Goal: Information Seeking & Learning: Learn about a topic

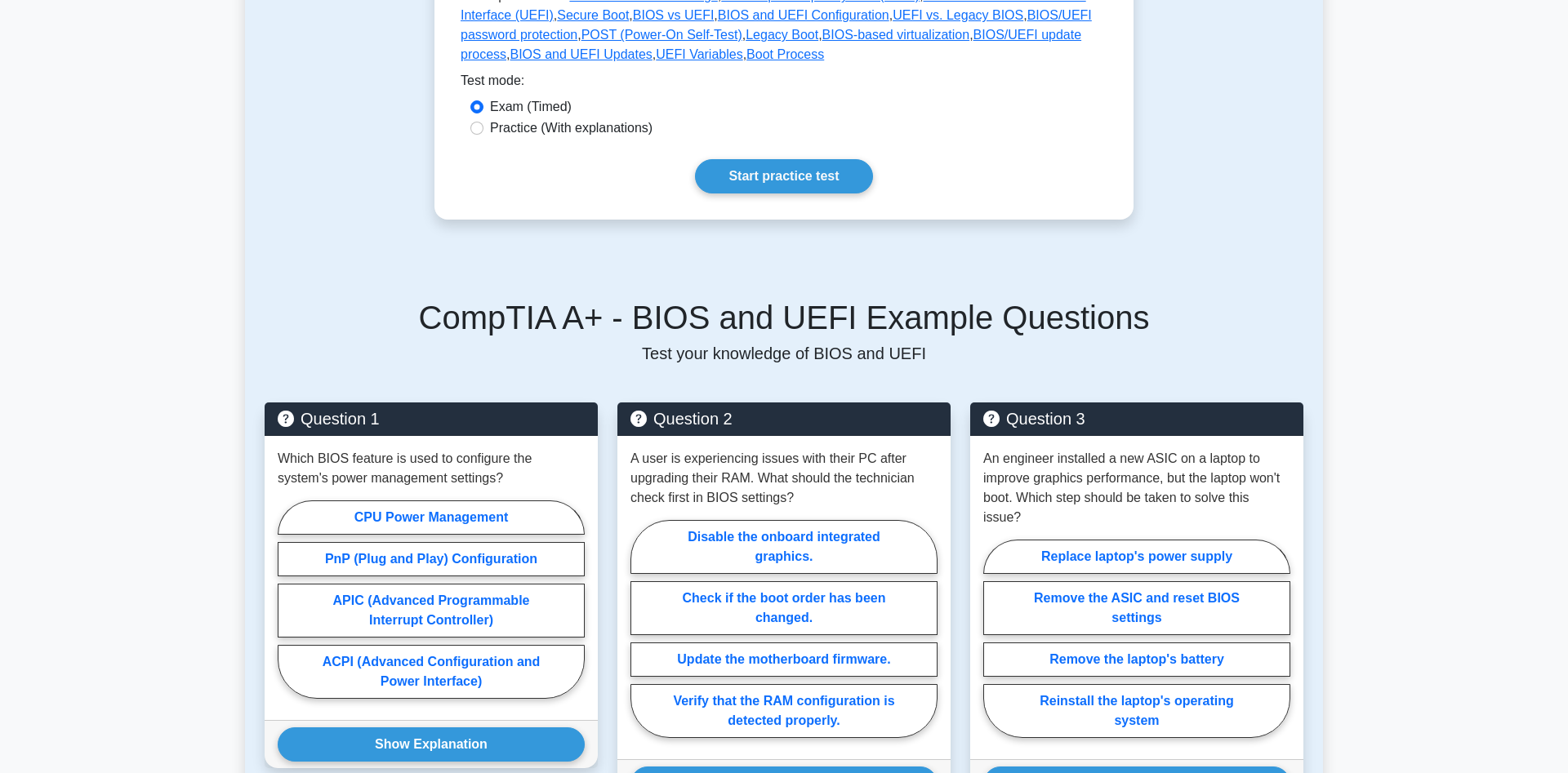
scroll to position [500, 0]
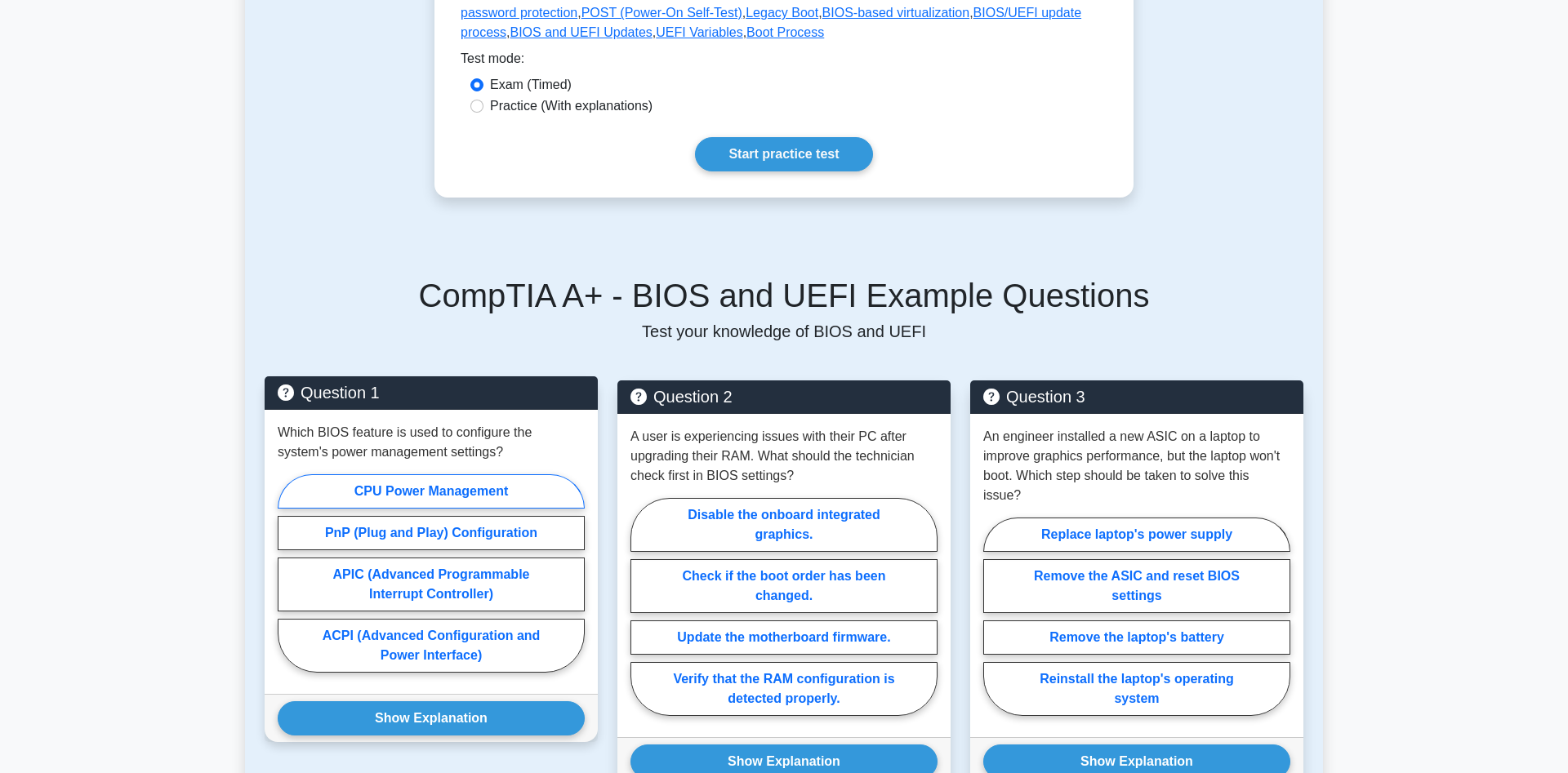
click at [470, 491] on label "CPU Power Management" at bounding box center [431, 492] width 307 height 35
click at [288, 573] on input "CPU Power Management" at bounding box center [282, 578] width 10 height 10
radio input "true"
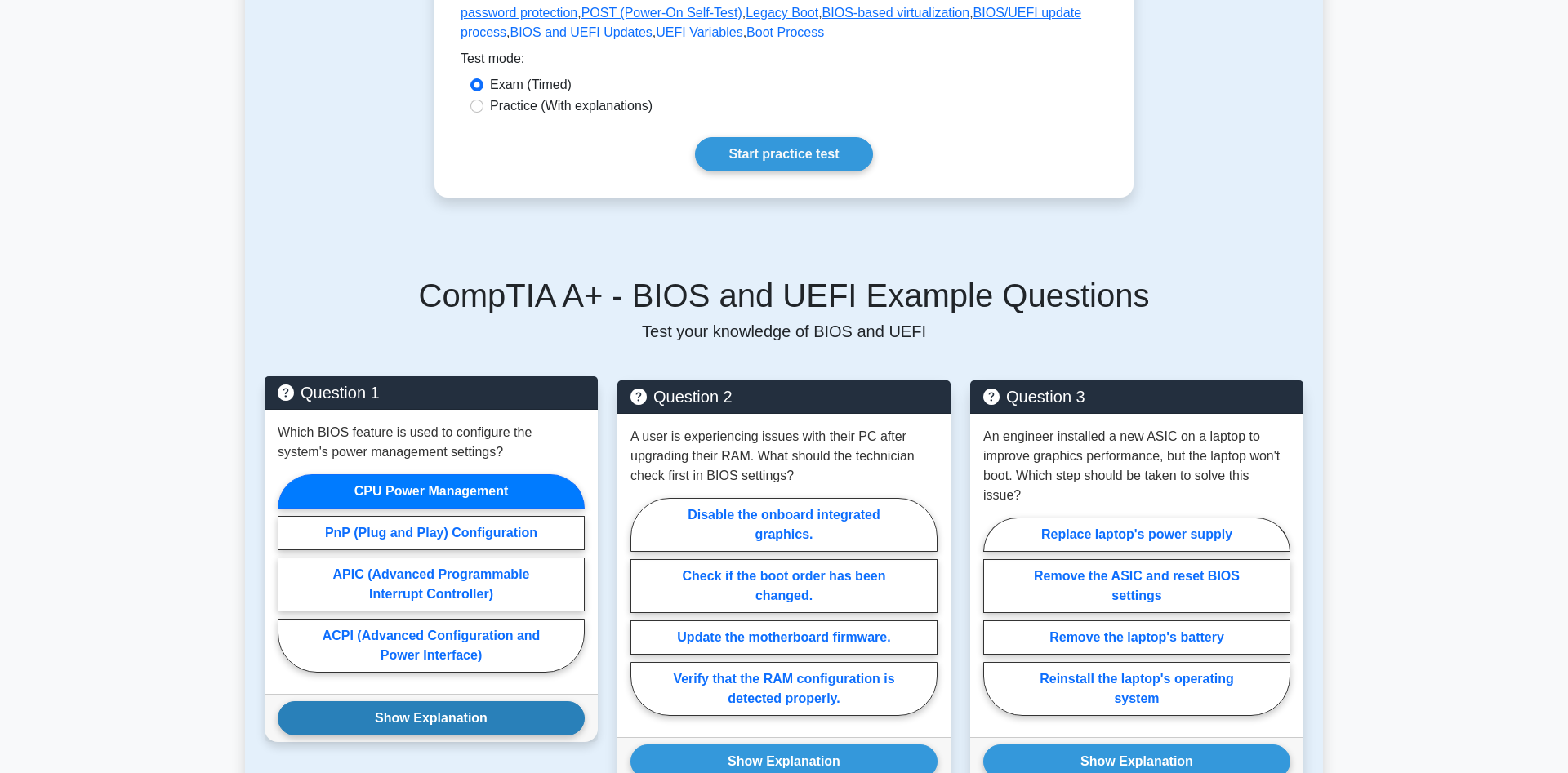
click at [424, 723] on button "Show Explanation" at bounding box center [431, 719] width 307 height 35
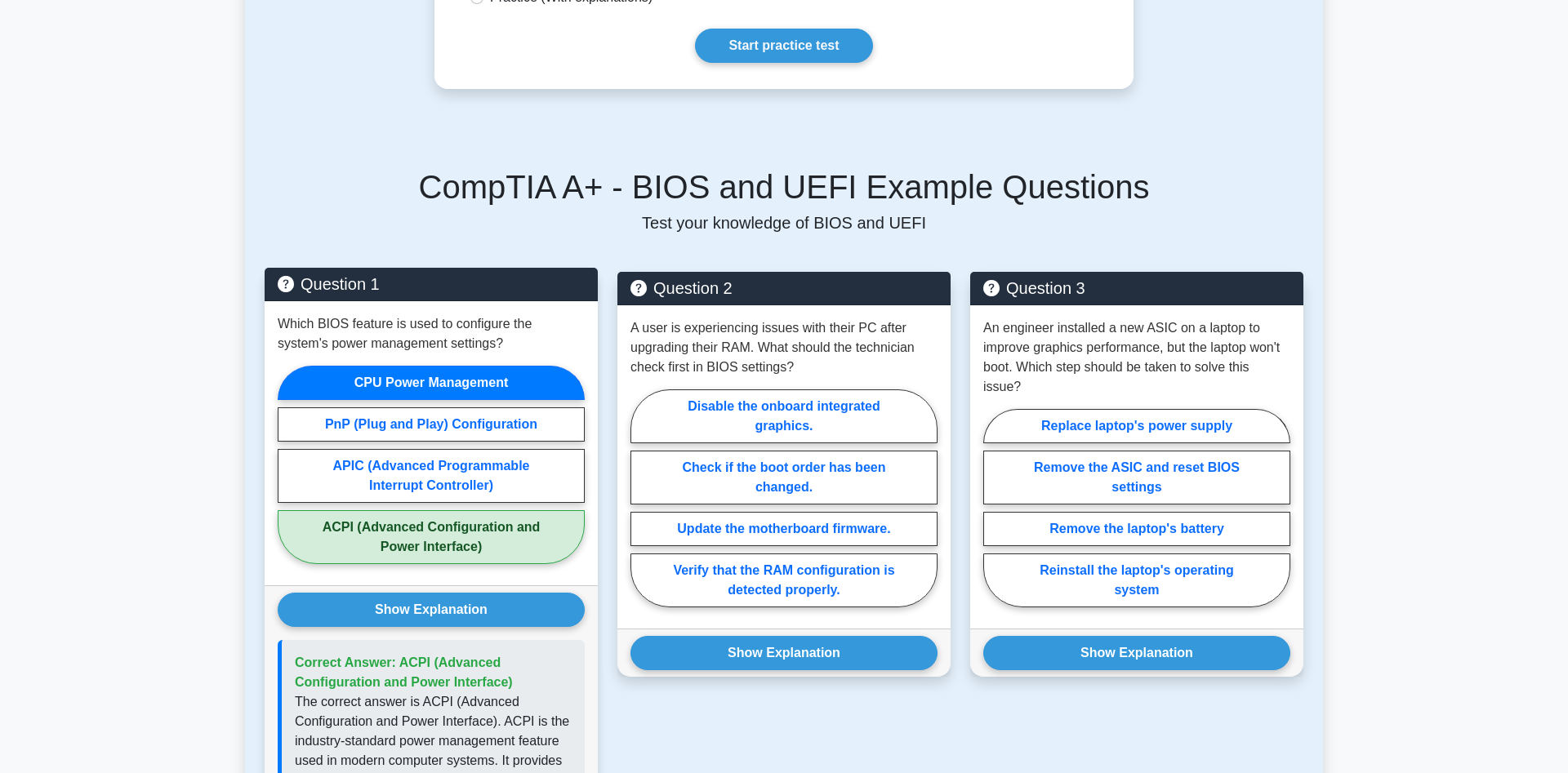
scroll to position [666, 0]
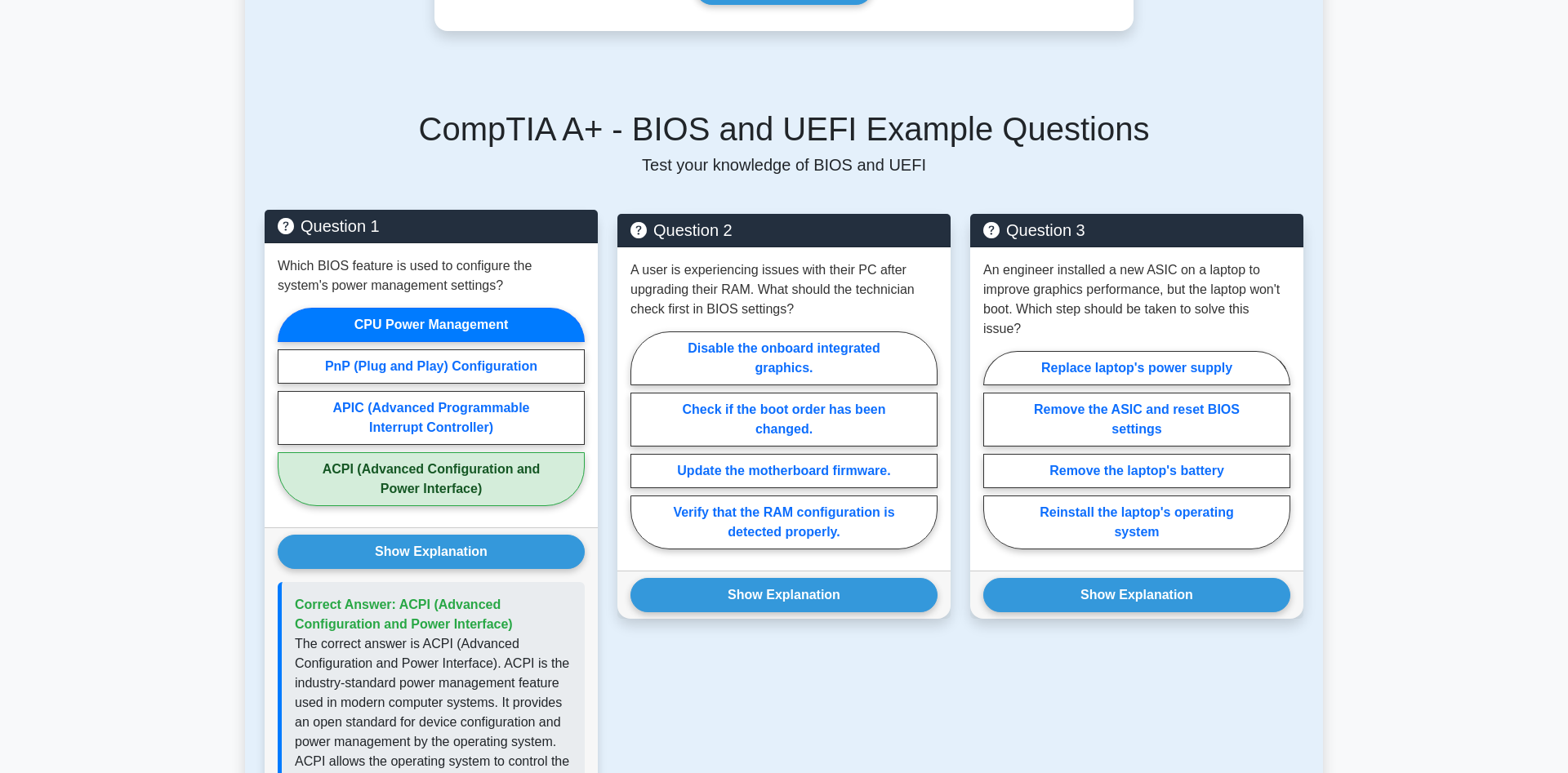
drag, startPoint x: 482, startPoint y: 494, endPoint x: 349, endPoint y: 474, distance: 134.5
click at [345, 471] on label "ACPI (Advanced Configuration and Power Interface)" at bounding box center [431, 480] width 307 height 54
drag, startPoint x: 408, startPoint y: 608, endPoint x: 520, endPoint y: 625, distance: 113.3
click at [520, 625] on p "Correct Answer: ACPI (Advanced Configuration and Power Interface)" at bounding box center [433, 615] width 277 height 39
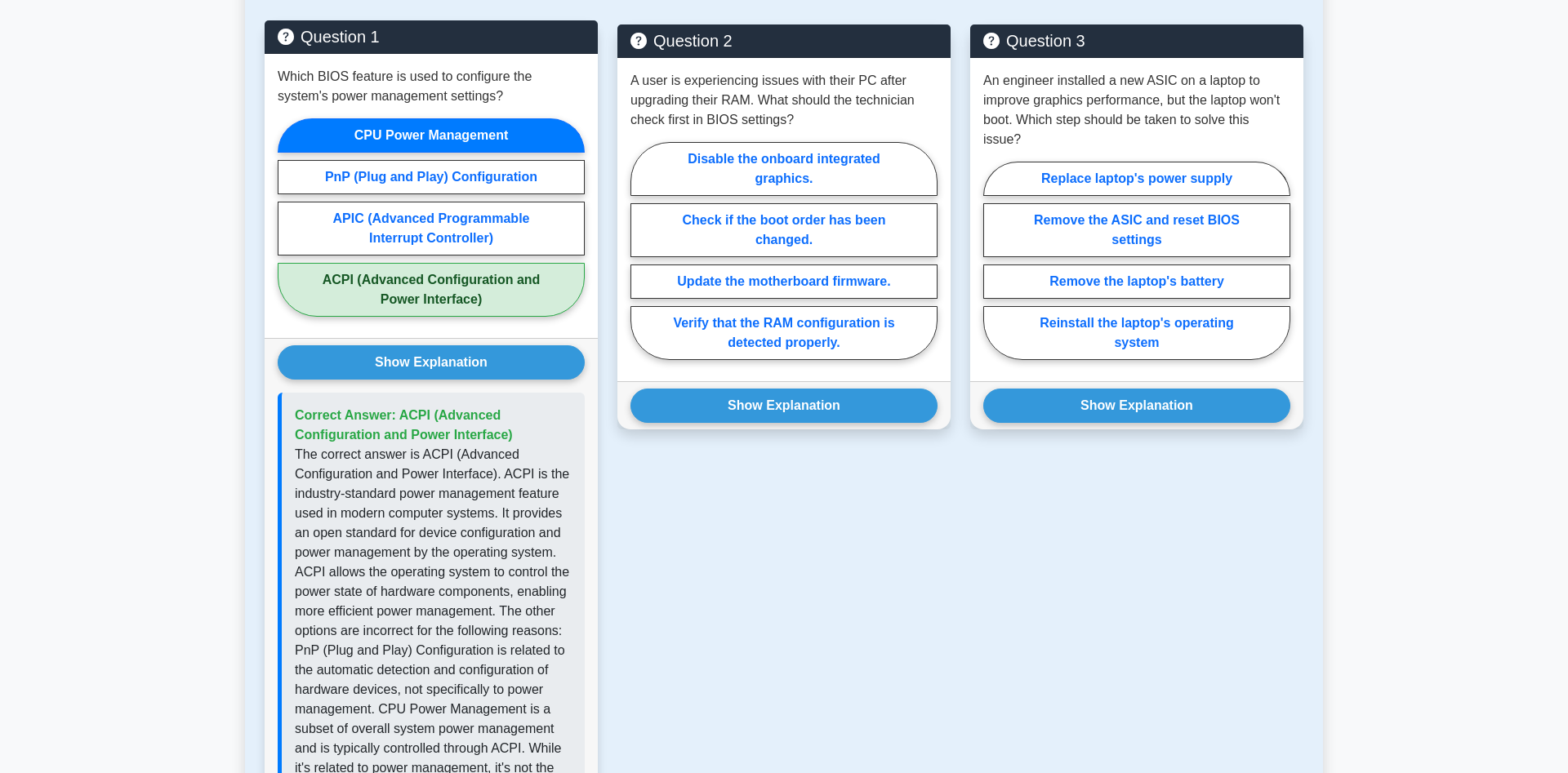
scroll to position [916, 0]
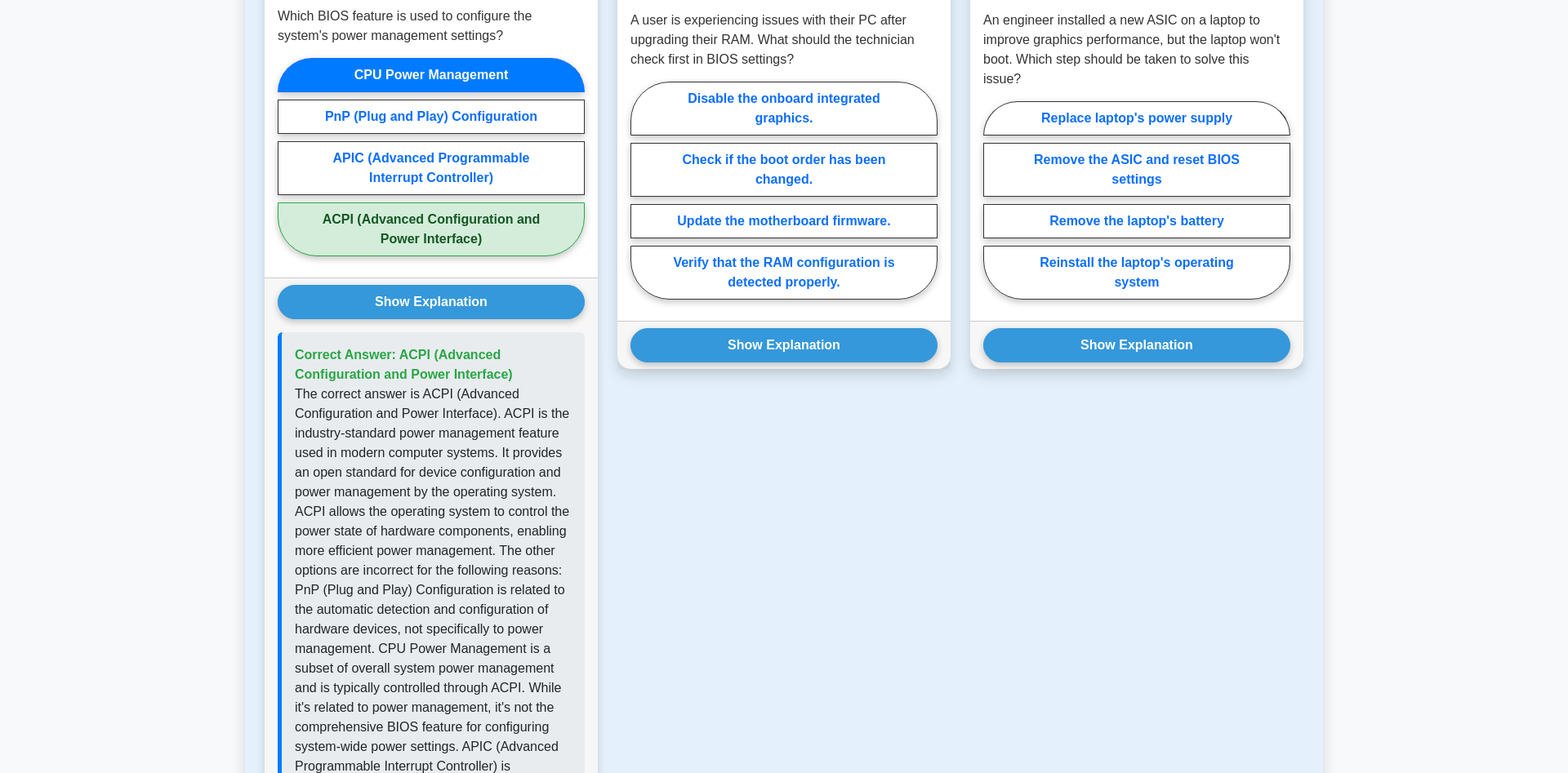
click at [496, 545] on p "The correct answer is ACPI (Advanced Configuration and Power Interface). ACPI i…" at bounding box center [433, 610] width 277 height 451
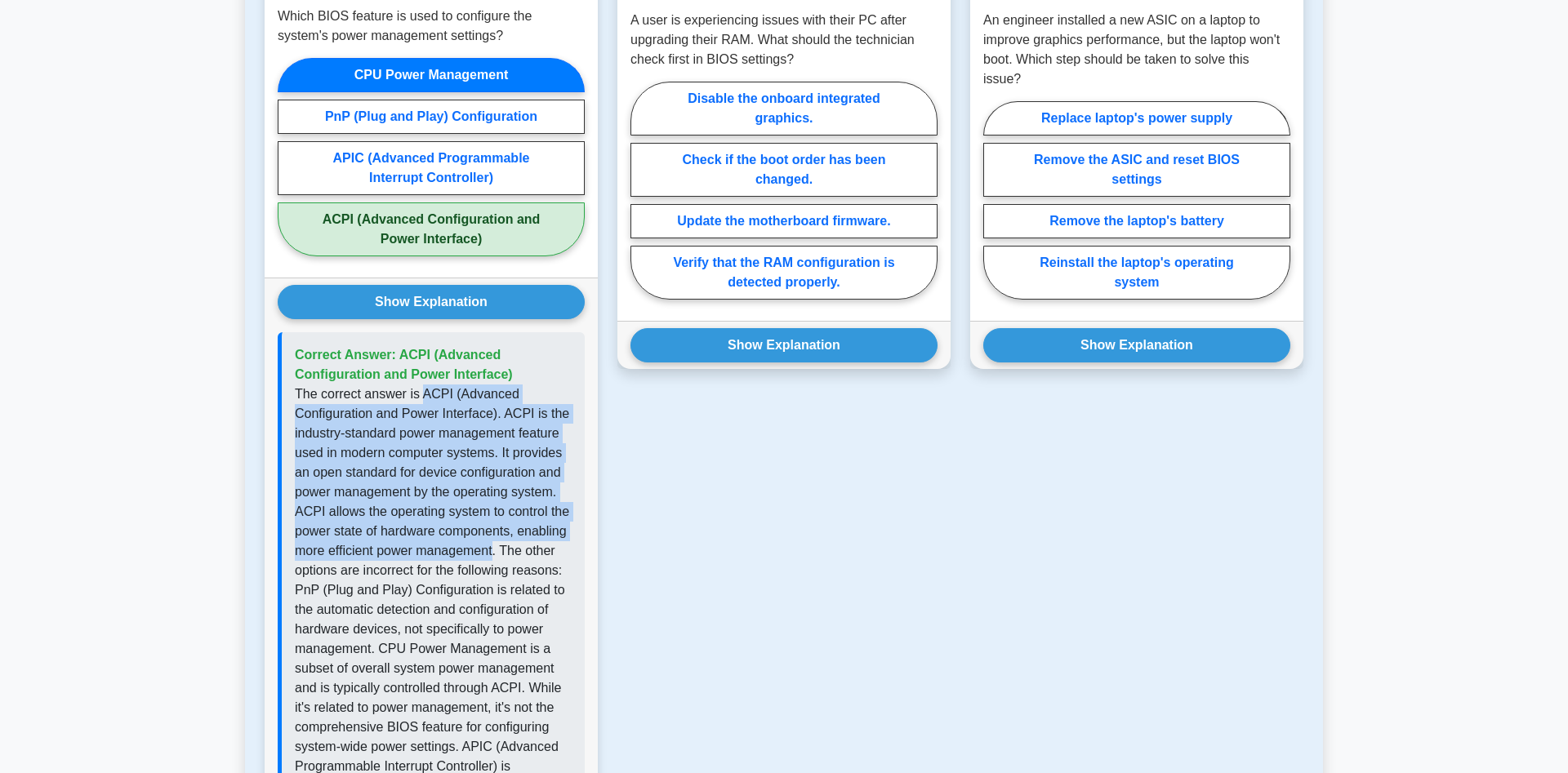
drag, startPoint x: 492, startPoint y: 552, endPoint x: 418, endPoint y: 400, distance: 169.1
click at [418, 400] on p "The correct answer is ACPI (Advanced Configuration and Power Interface). ACPI i…" at bounding box center [433, 610] width 277 height 451
copy p "ACPI (Advanced Configuration and Power Interface). ACPI is the industry-standar…"
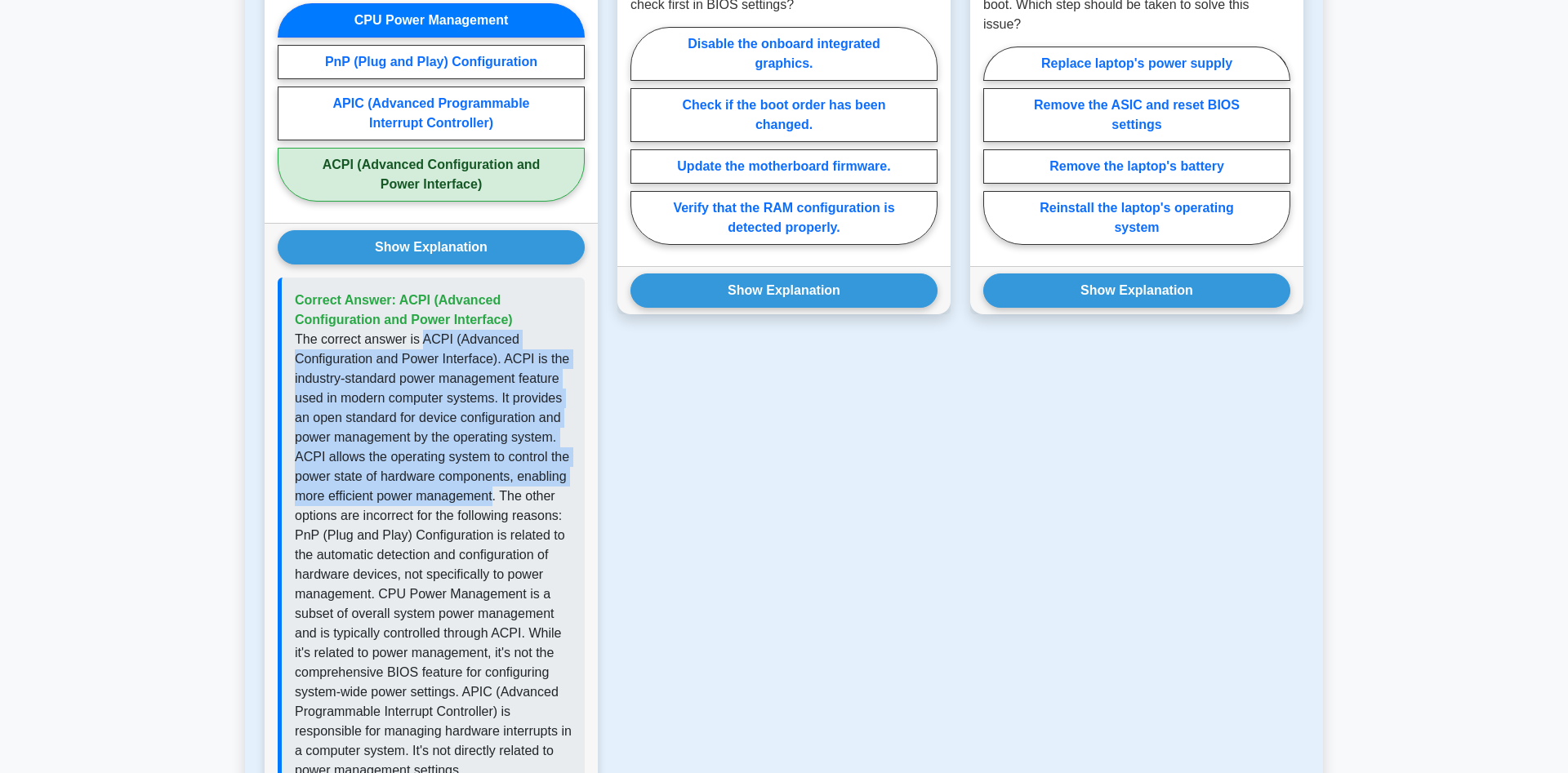
scroll to position [999, 0]
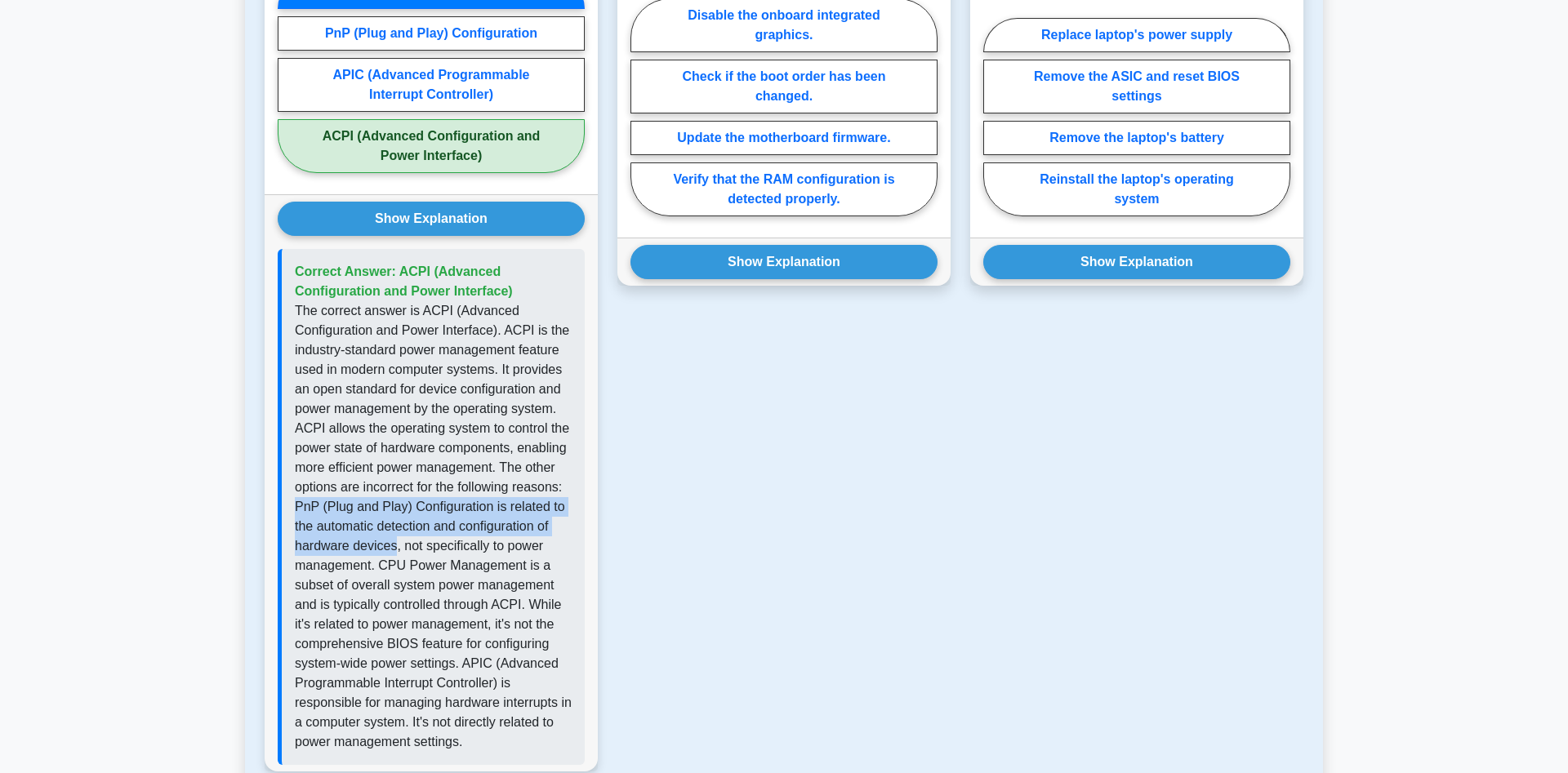
drag, startPoint x: 392, startPoint y: 547, endPoint x: 293, endPoint y: 511, distance: 105.3
click at [293, 511] on div "Correct Answer: ACPI (Advanced Configuration and Power Interface)" at bounding box center [431, 507] width 307 height 516
copy p "PnP (Plug and Play) Configuration is related to the automatic detection and con…"
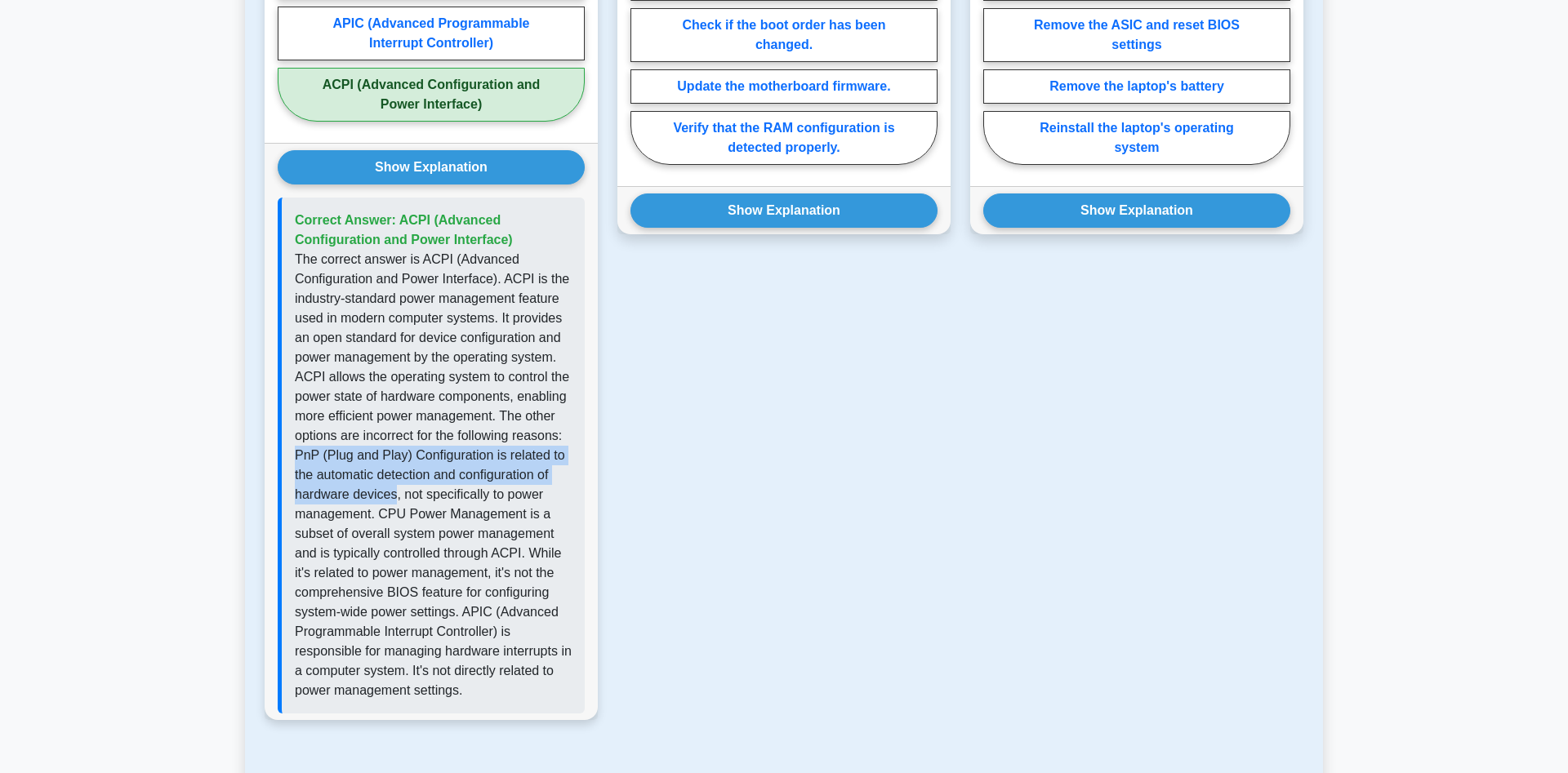
scroll to position [1083, 0]
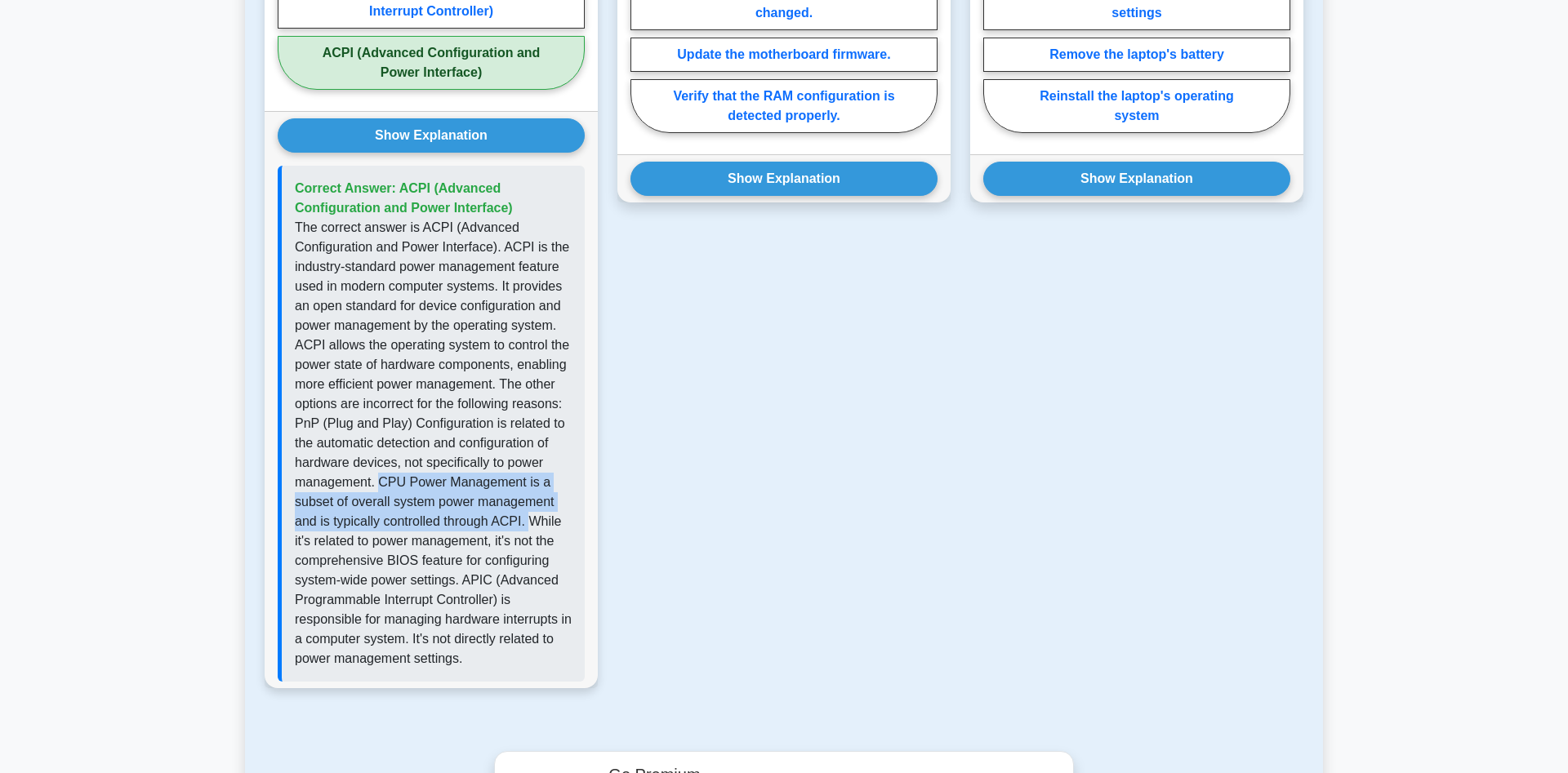
drag, startPoint x: 378, startPoint y: 486, endPoint x: 527, endPoint y: 527, distance: 154.5
click at [527, 527] on p "The correct answer is ACPI (Advanced Configuration and Power Interface). ACPI i…" at bounding box center [433, 443] width 277 height 451
copy p "CPU Power Management is a subset of overall system power management and is typi…"
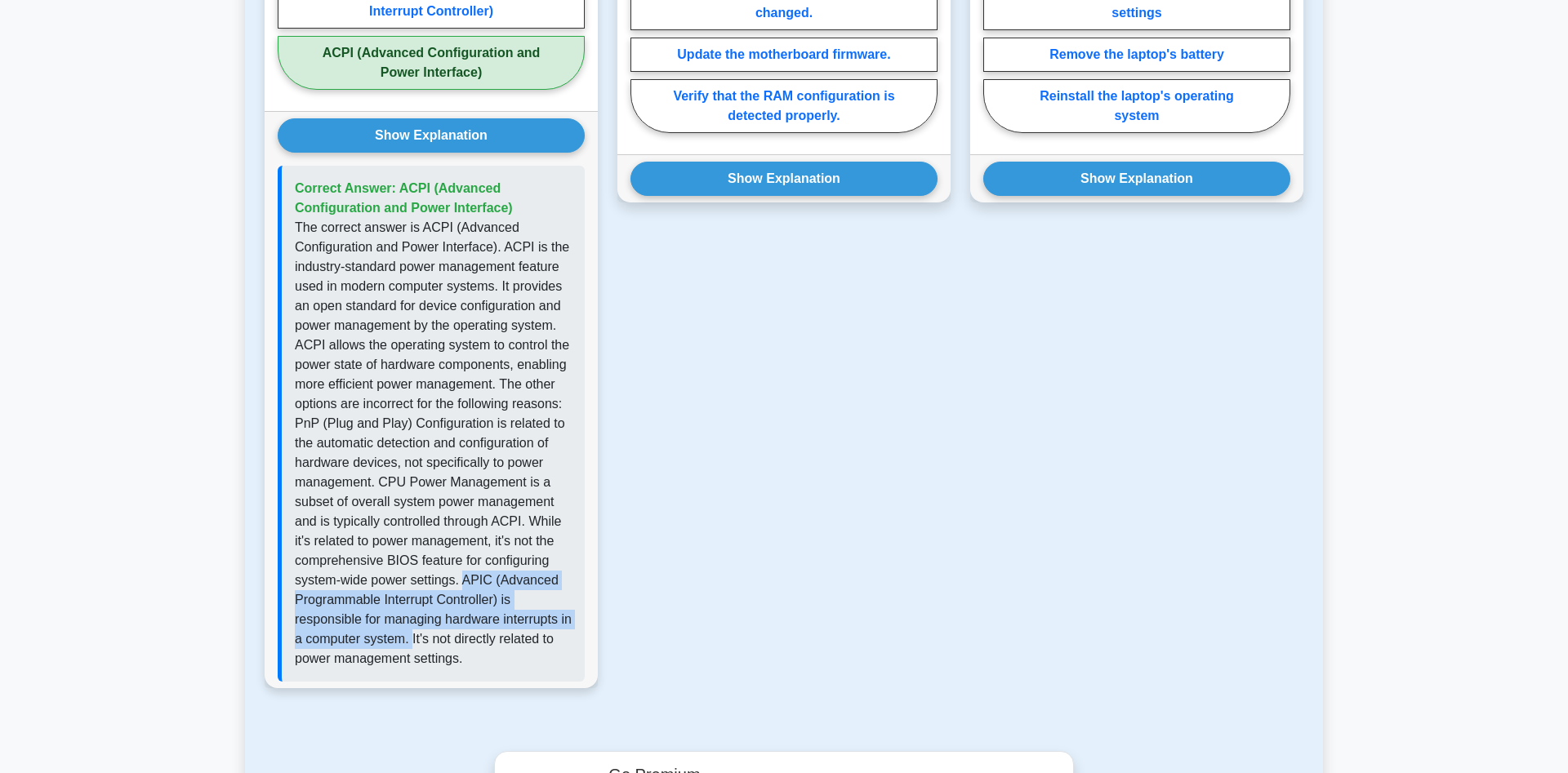
drag, startPoint x: 463, startPoint y: 580, endPoint x: 423, endPoint y: 637, distance: 69.6
click at [423, 637] on p "The correct answer is ACPI (Advanced Configuration and Power Interface). ACPI i…" at bounding box center [433, 443] width 277 height 451
copy p "APIC (Advanced Programmable Interrupt Controller) is responsible for managing h…"
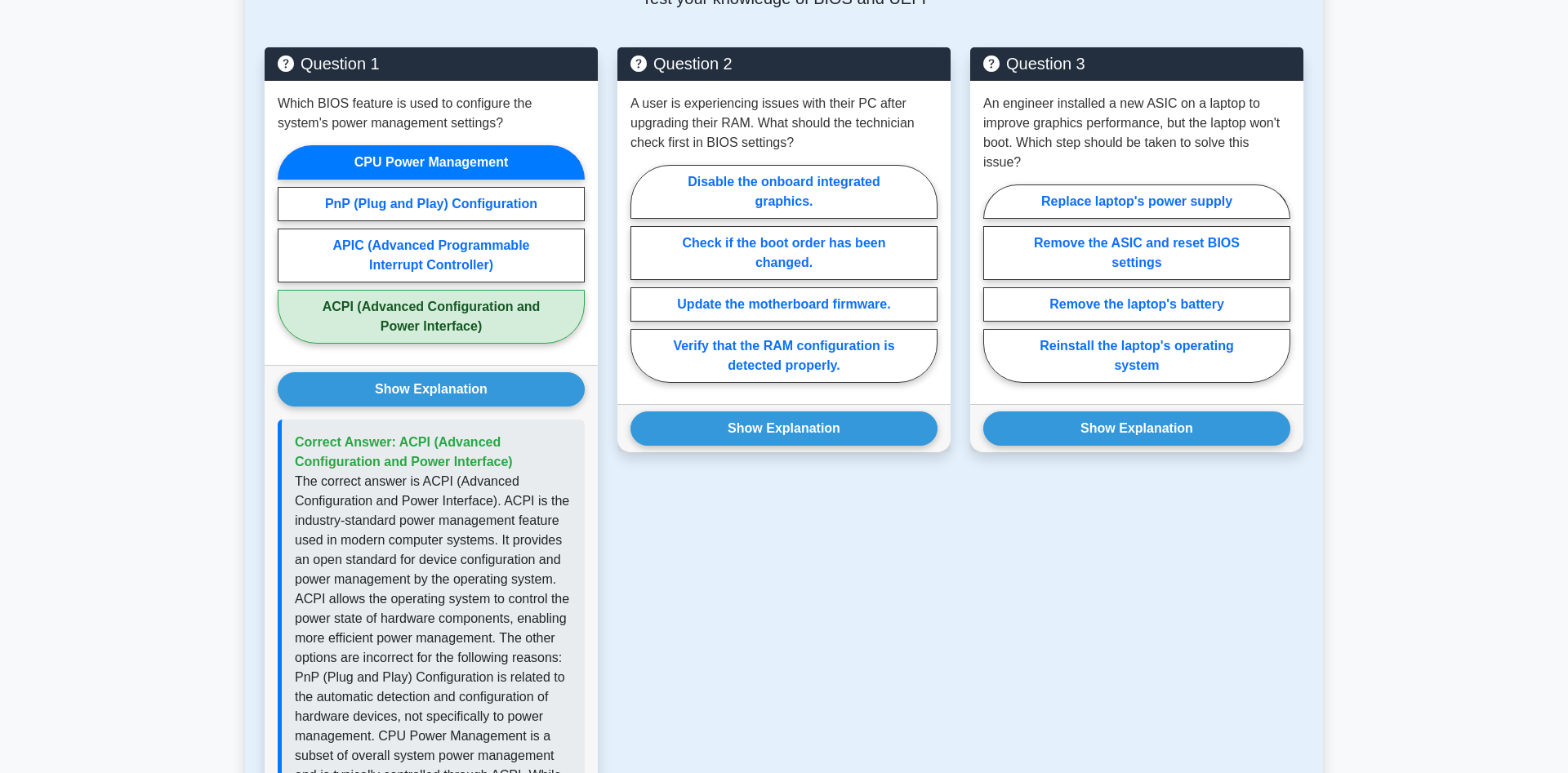
scroll to position [333, 0]
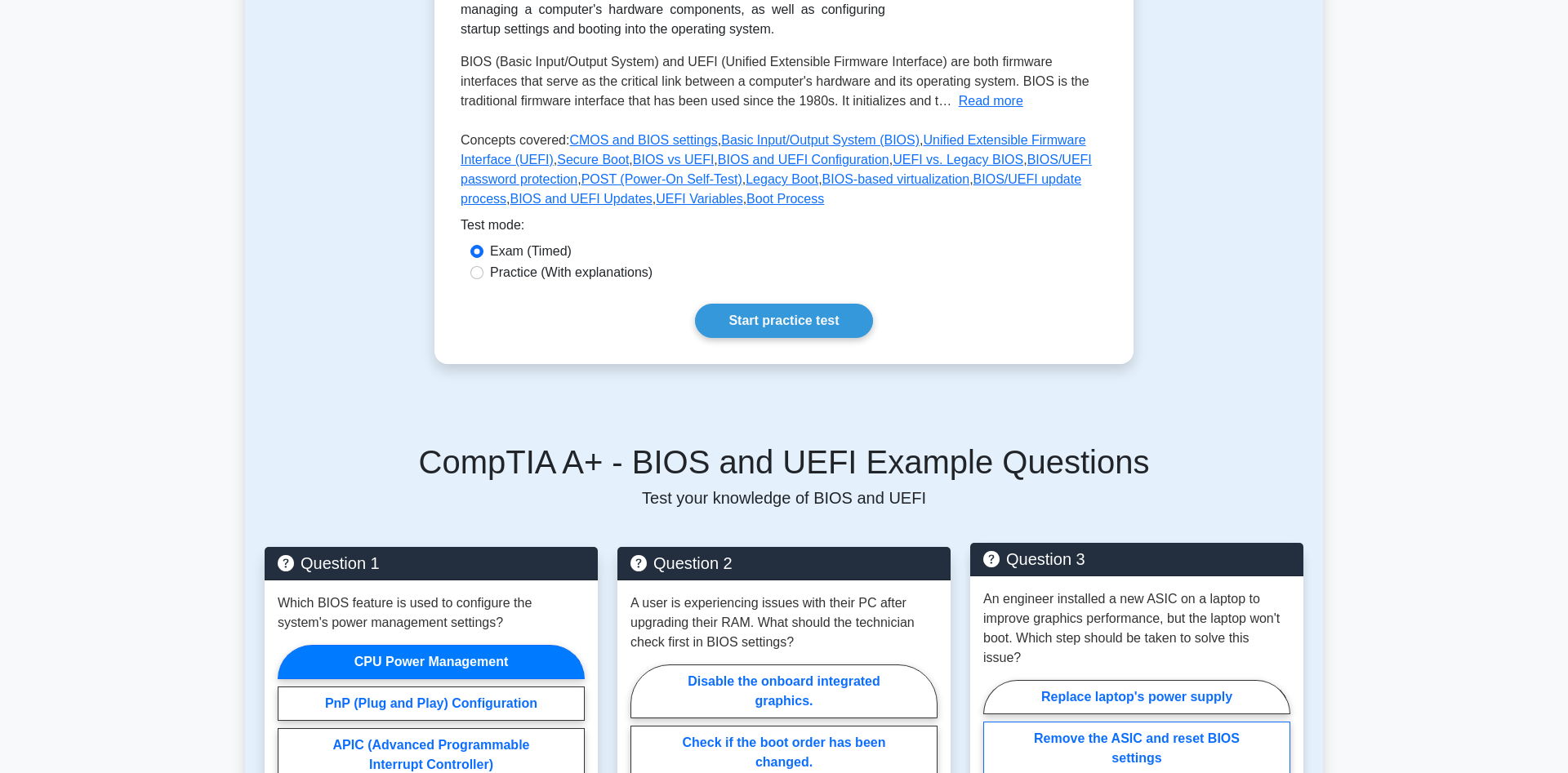
click at [1147, 733] on label "Remove the ASIC and reset BIOS settings" at bounding box center [1136, 749] width 307 height 54
click at [993, 773] on input "Remove the ASIC and reset BIOS settings" at bounding box center [988, 784] width 10 height 10
radio input "true"
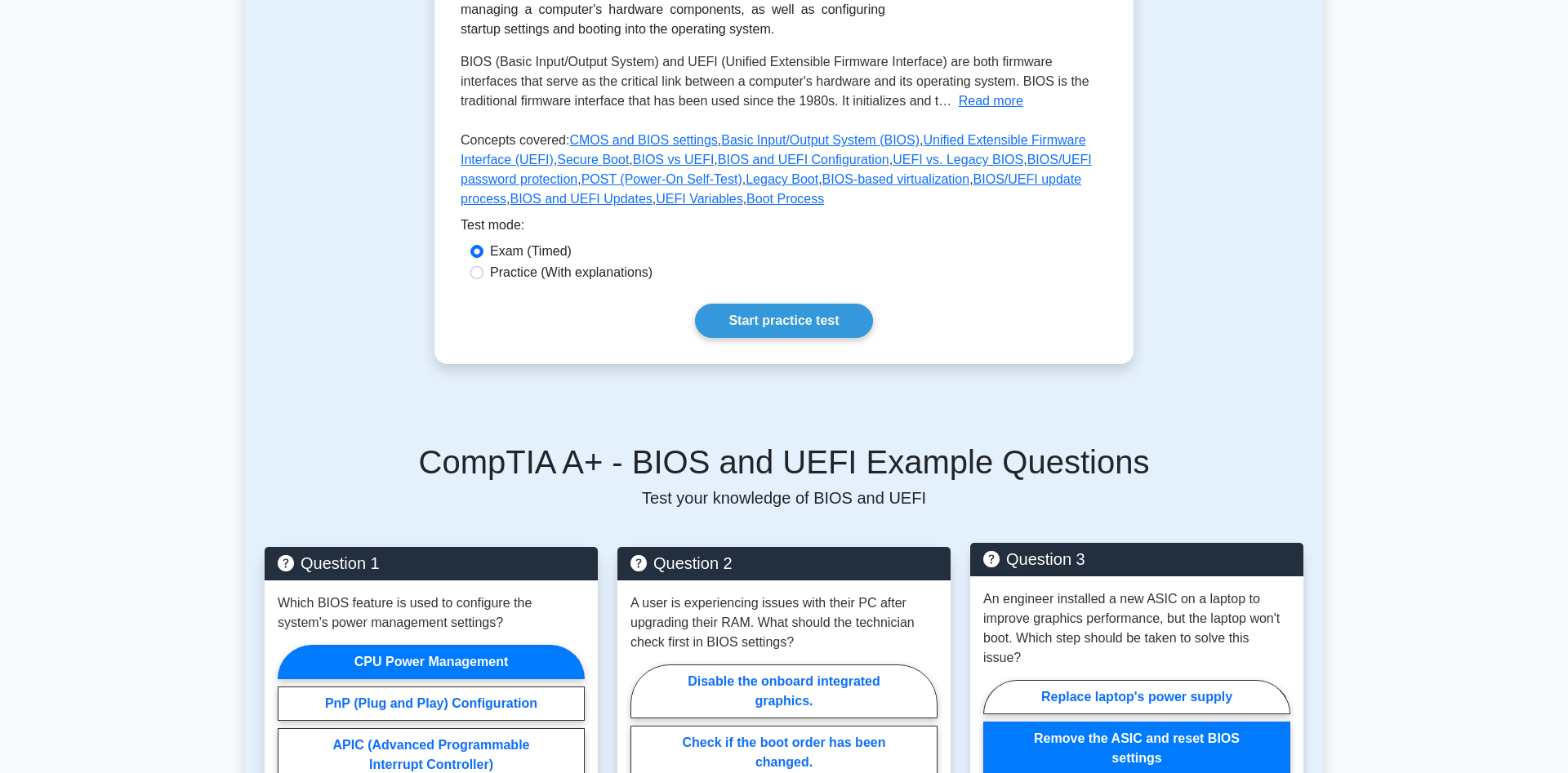
scroll to position [666, 0]
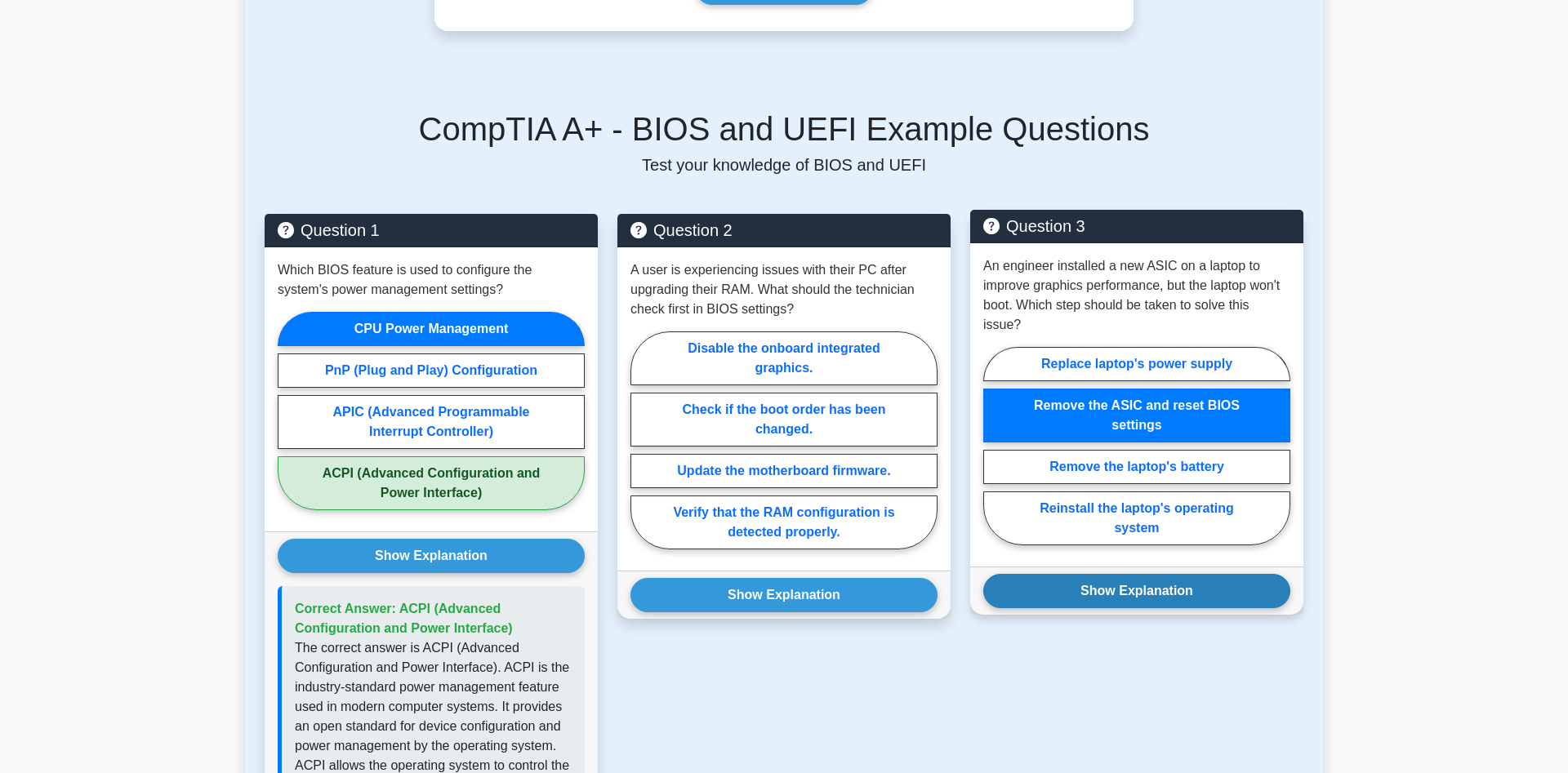
click at [1143, 582] on button "Show Explanation" at bounding box center [1136, 591] width 307 height 35
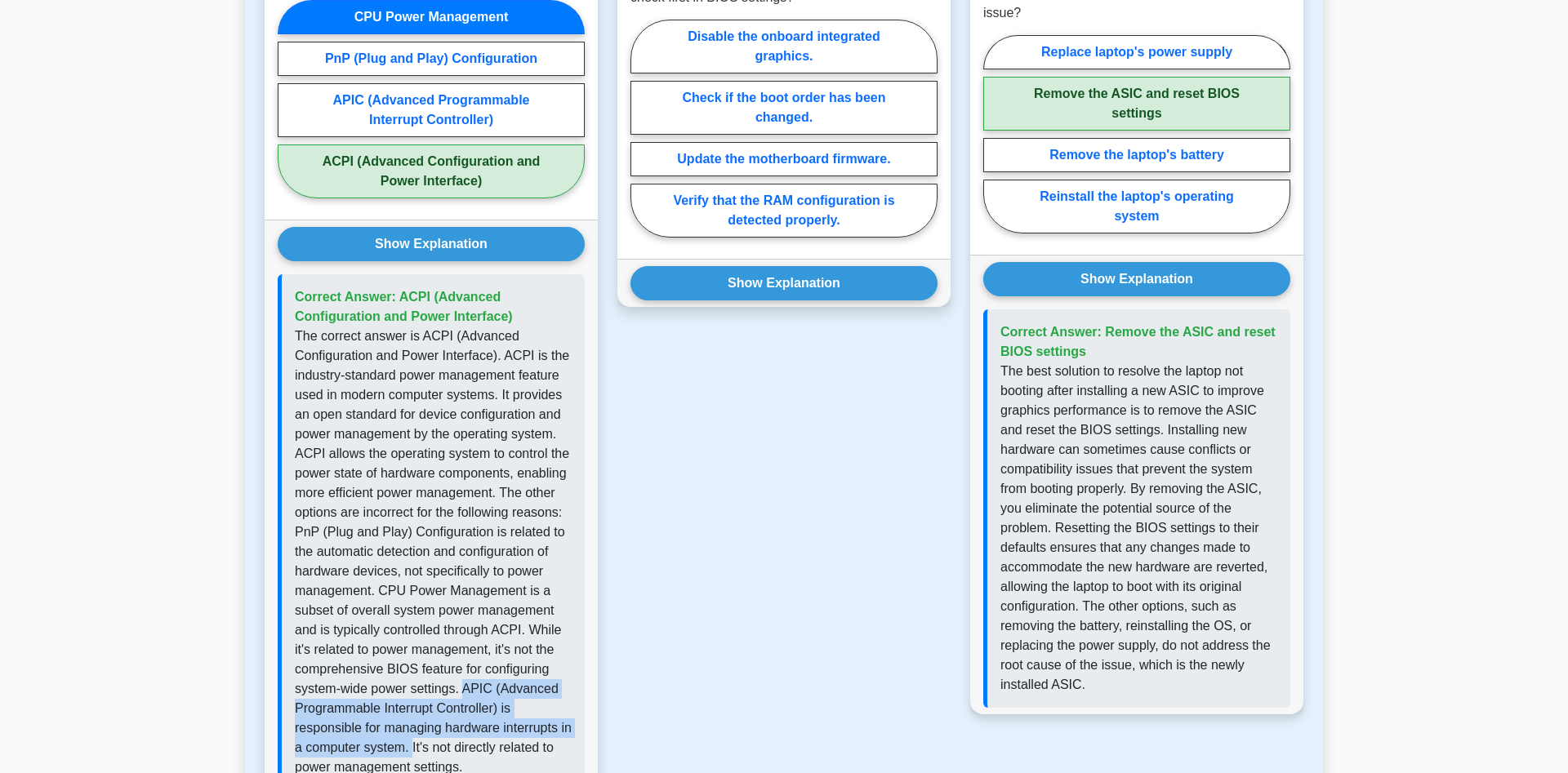
scroll to position [833, 0]
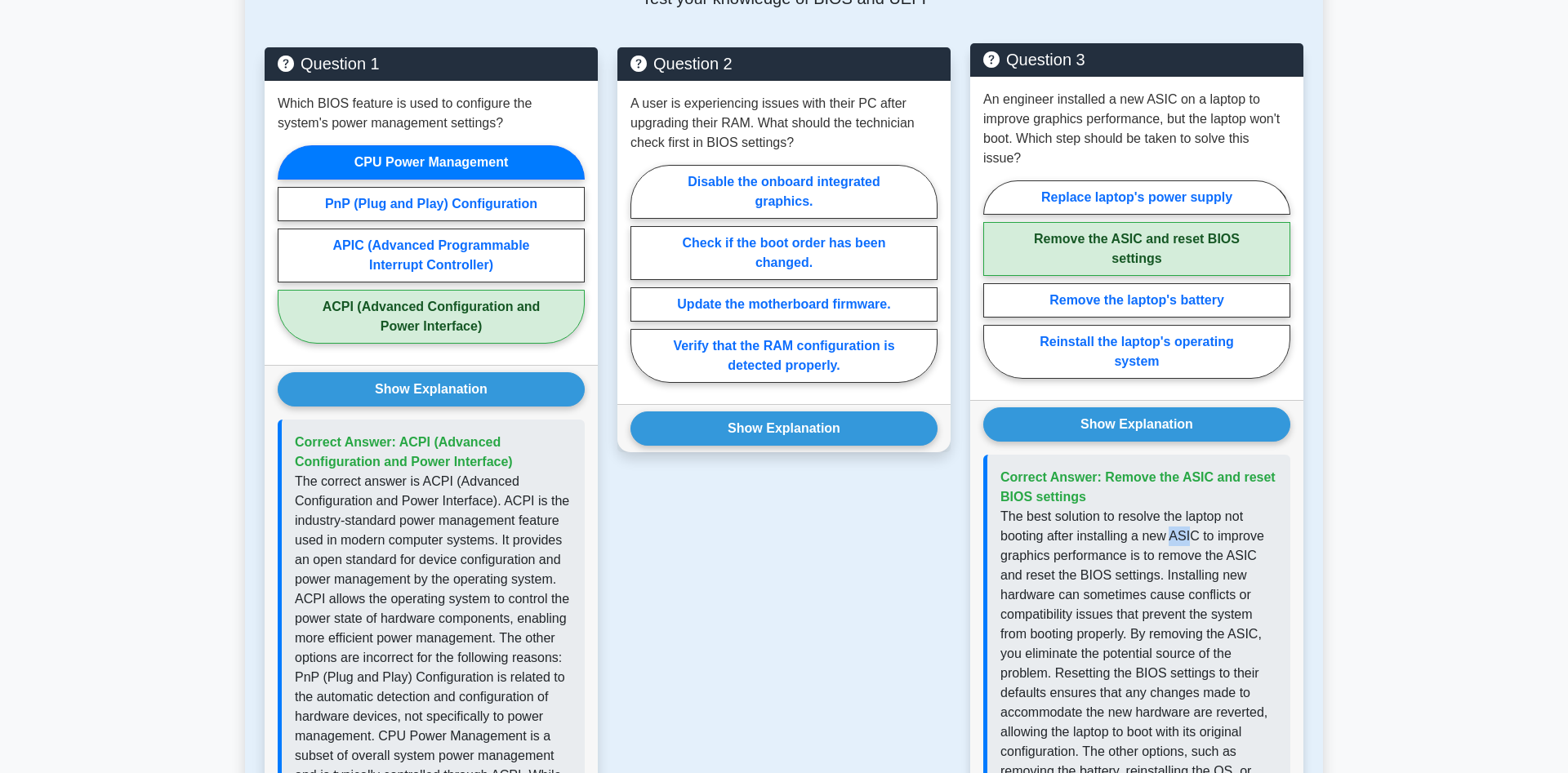
drag, startPoint x: 1175, startPoint y: 518, endPoint x: 1193, endPoint y: 516, distance: 18.1
click at [1193, 516] on p "The best solution to resolve the laptop not booting after installing a new ASIC…" at bounding box center [1138, 674] width 277 height 333
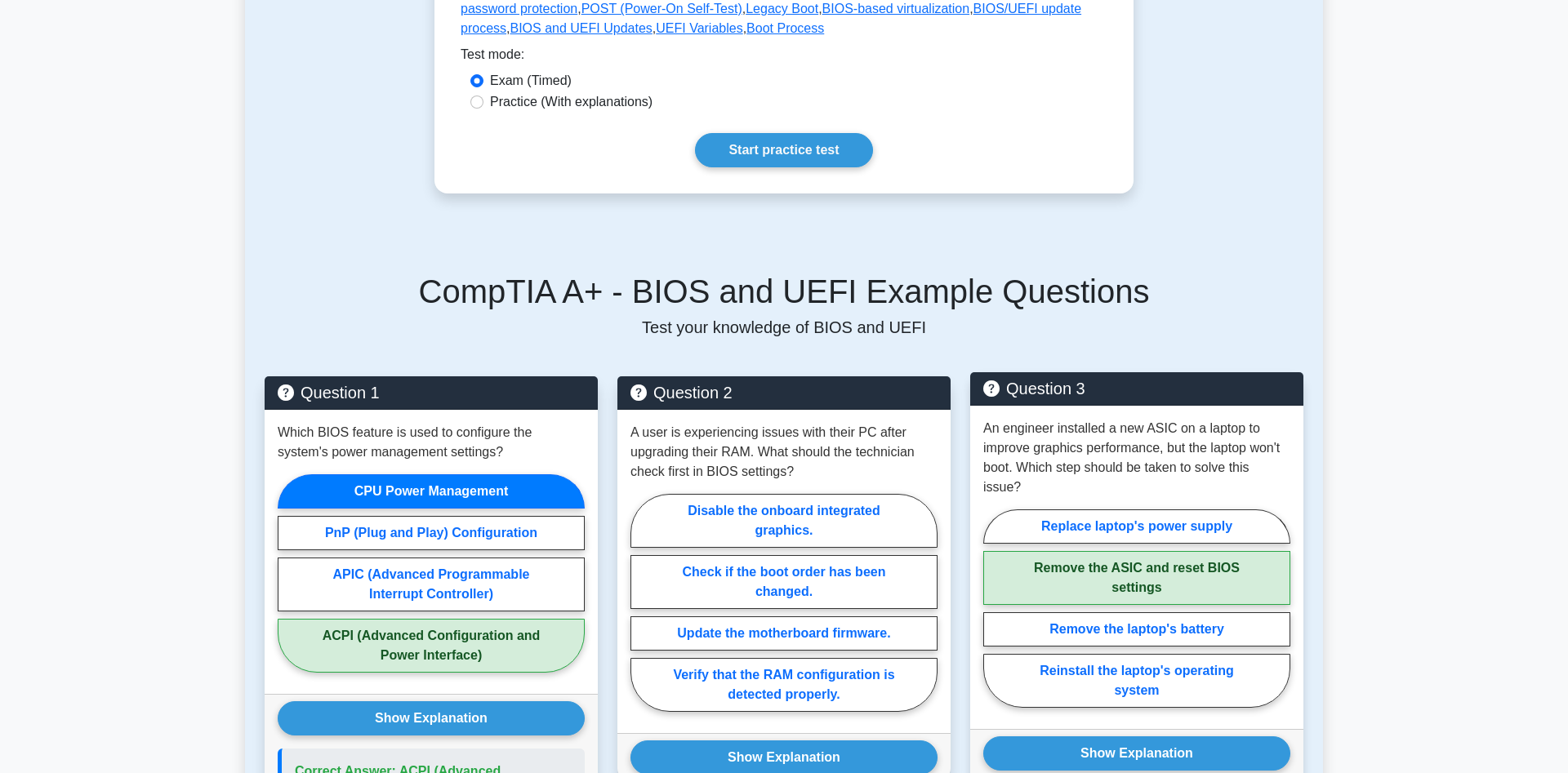
scroll to position [417, 0]
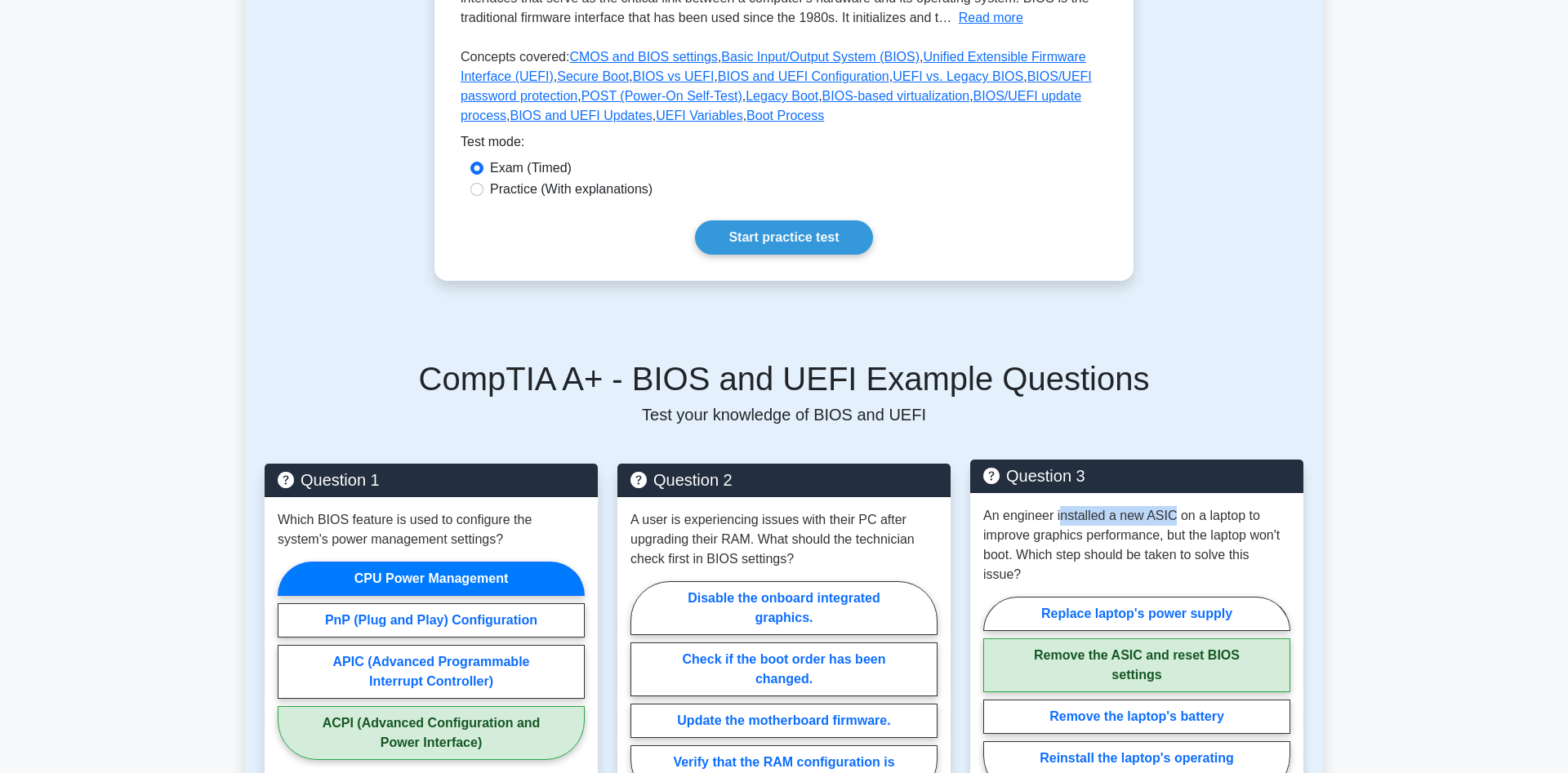
drag, startPoint x: 1066, startPoint y: 518, endPoint x: 1174, endPoint y: 516, distance: 108.0
click at [1174, 516] on p "An engineer installed a new ASIC on a laptop to improve graphics performance, b…" at bounding box center [1136, 546] width 307 height 79
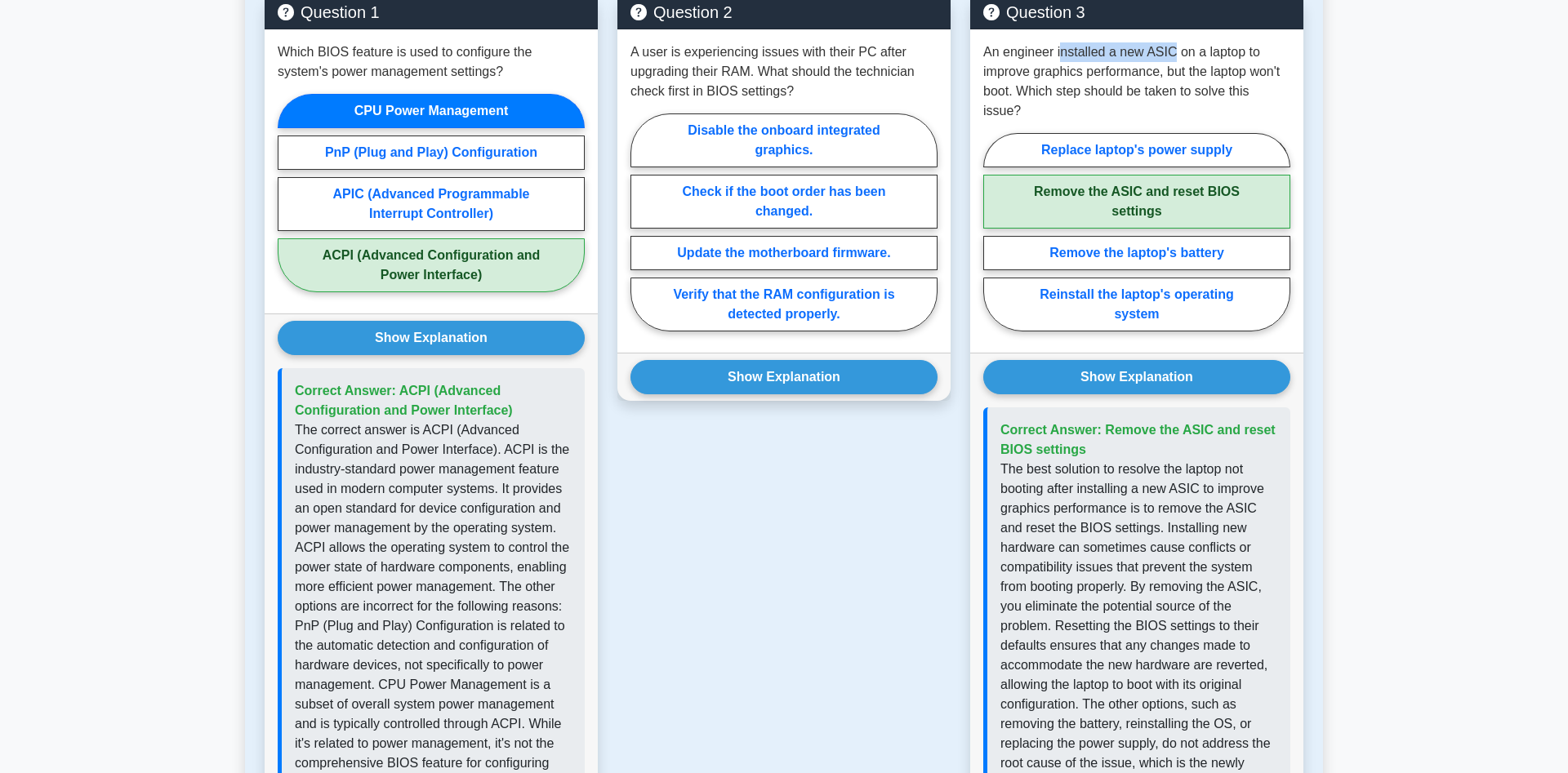
scroll to position [916, 0]
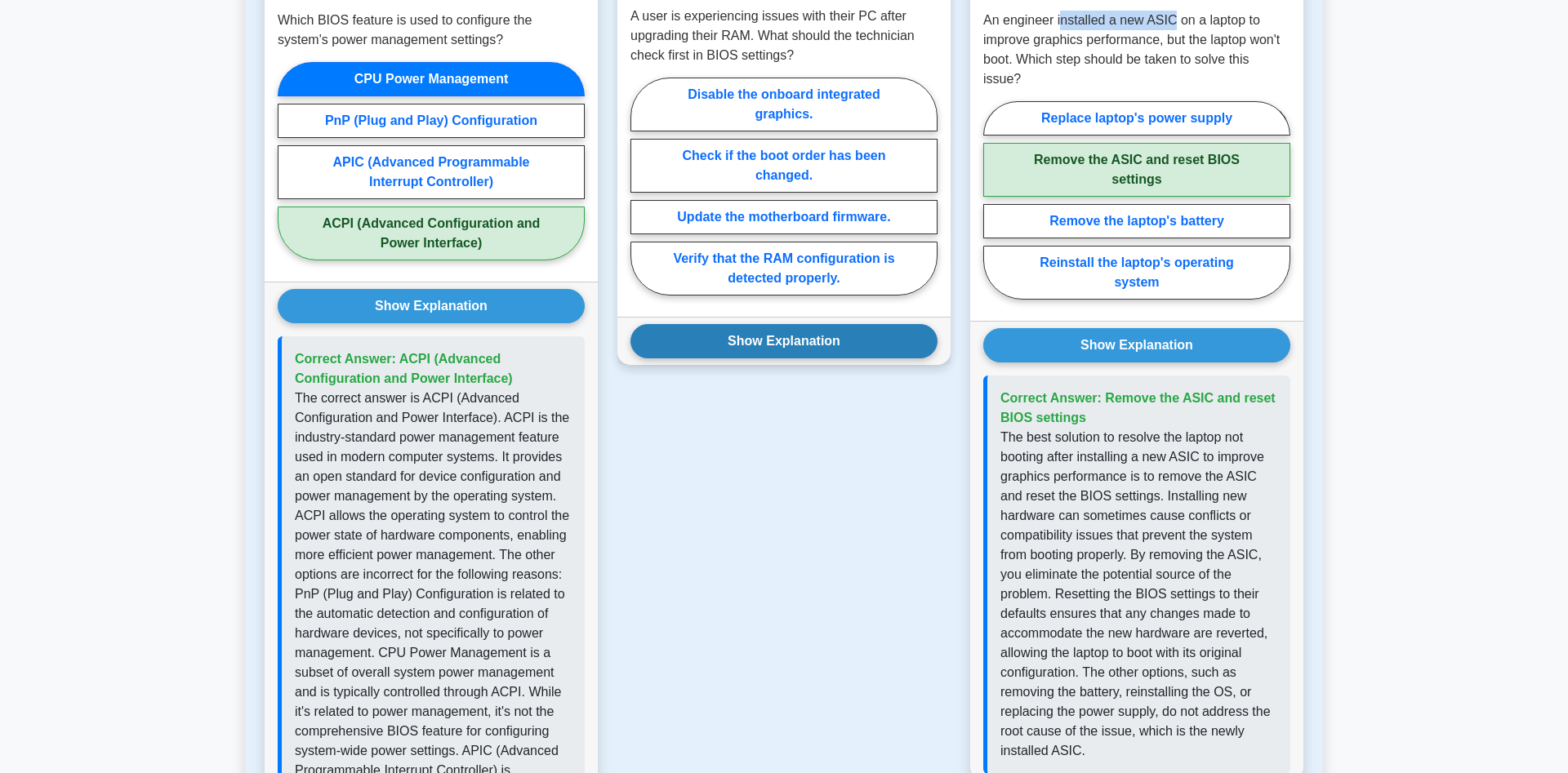
click at [835, 350] on button "Show Explanation" at bounding box center [784, 341] width 307 height 35
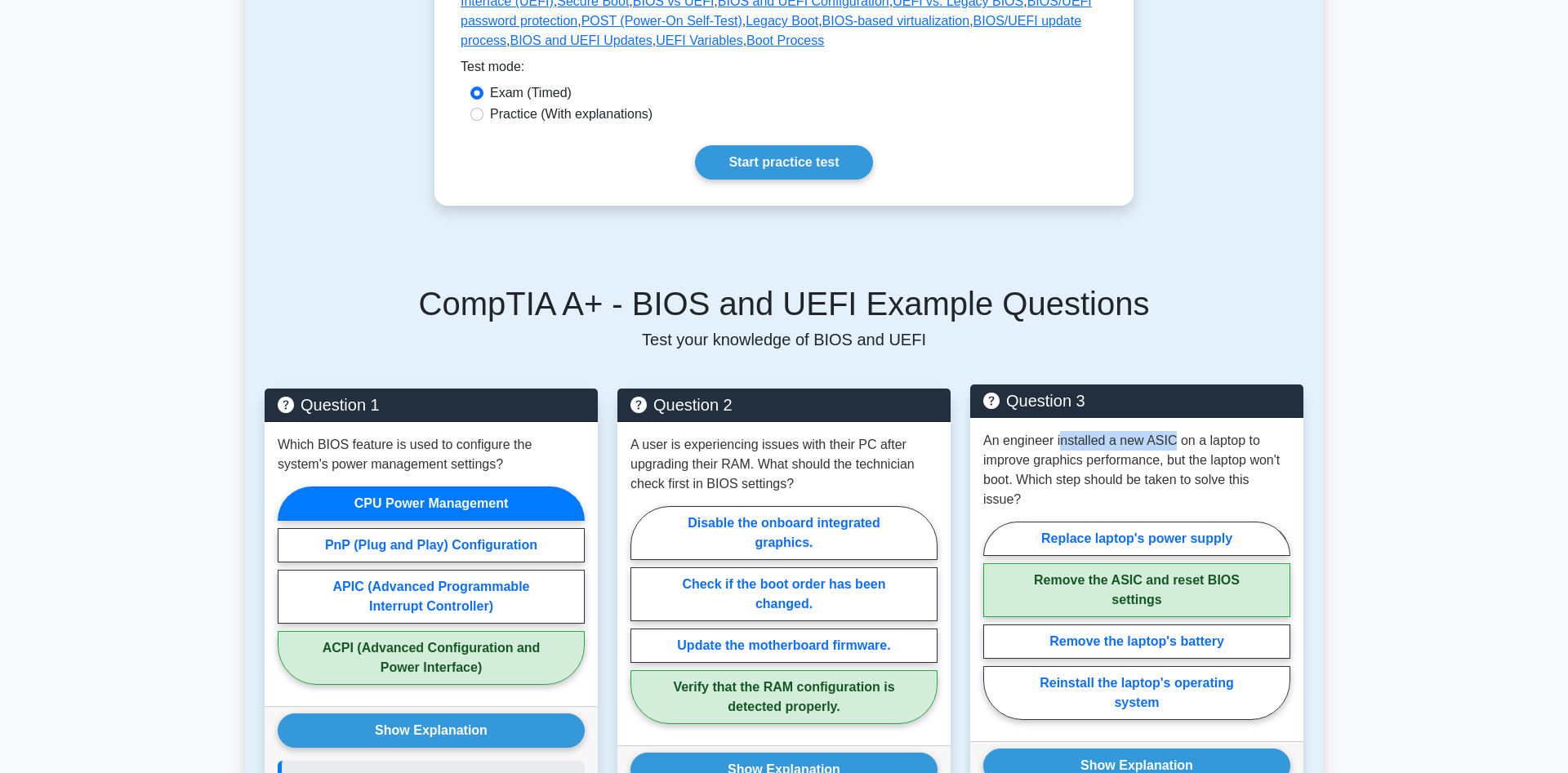
scroll to position [0, 0]
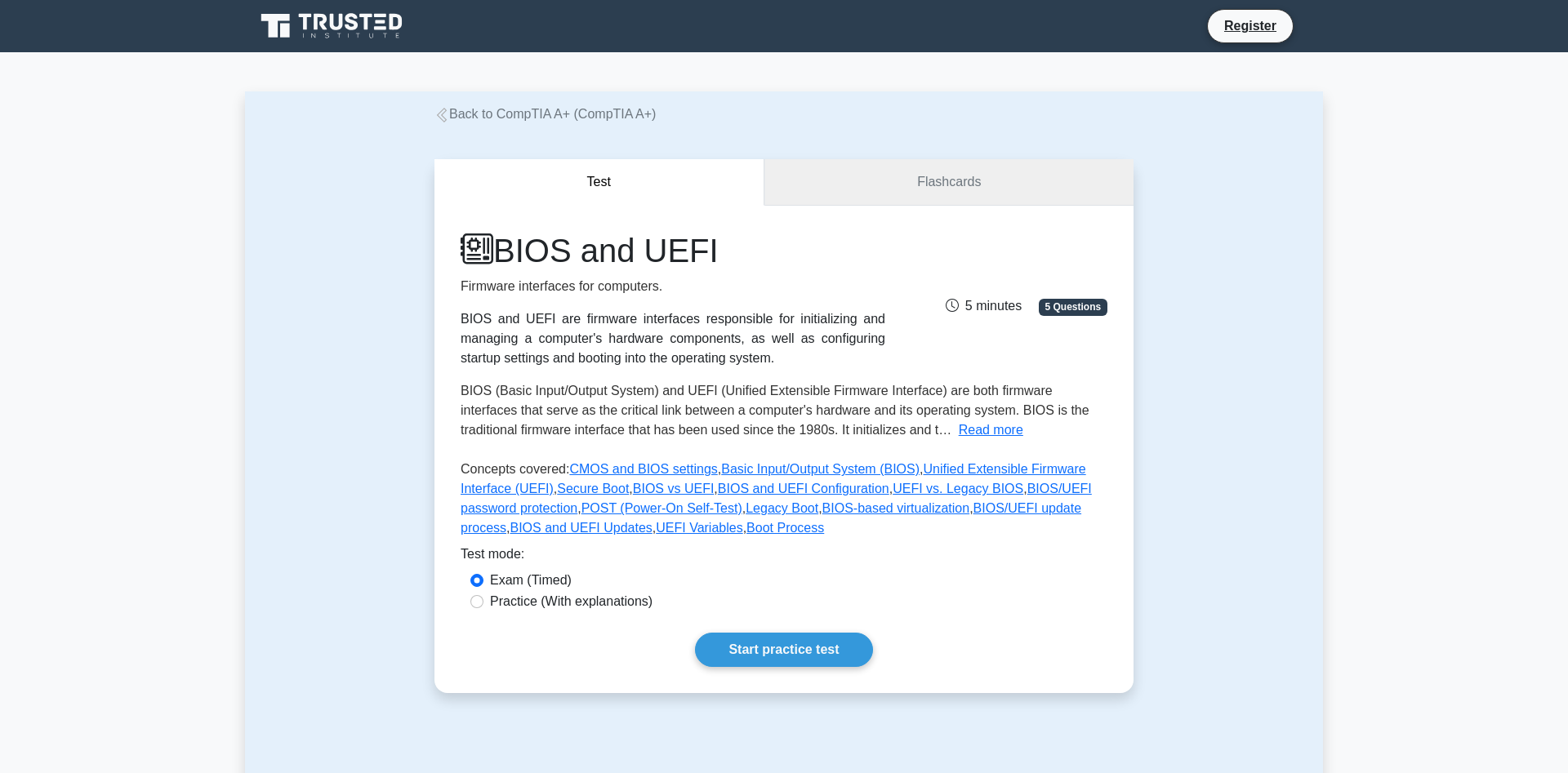
click at [980, 192] on link "Flashcards" at bounding box center [948, 182] width 369 height 47
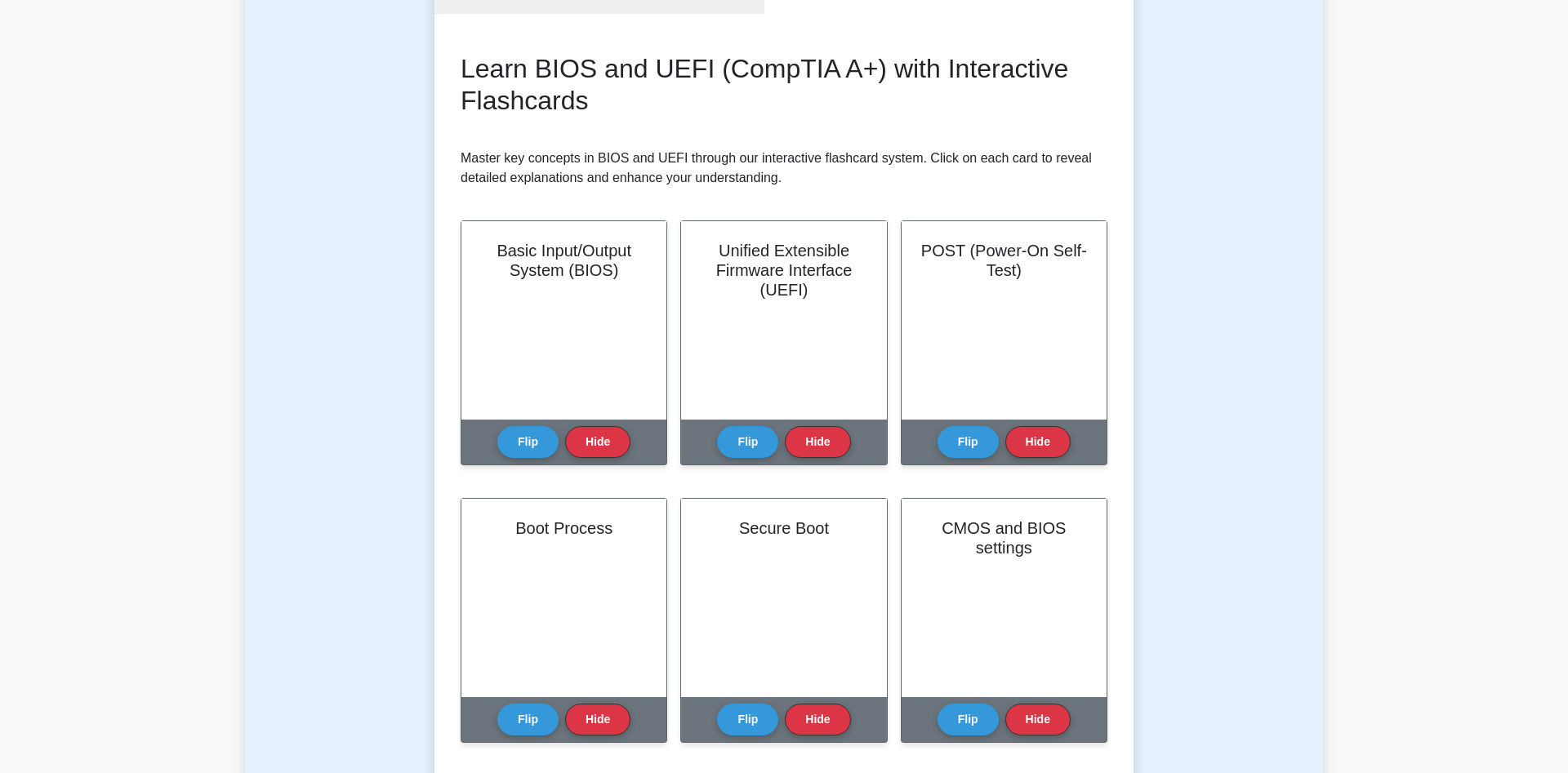
scroll to position [250, 0]
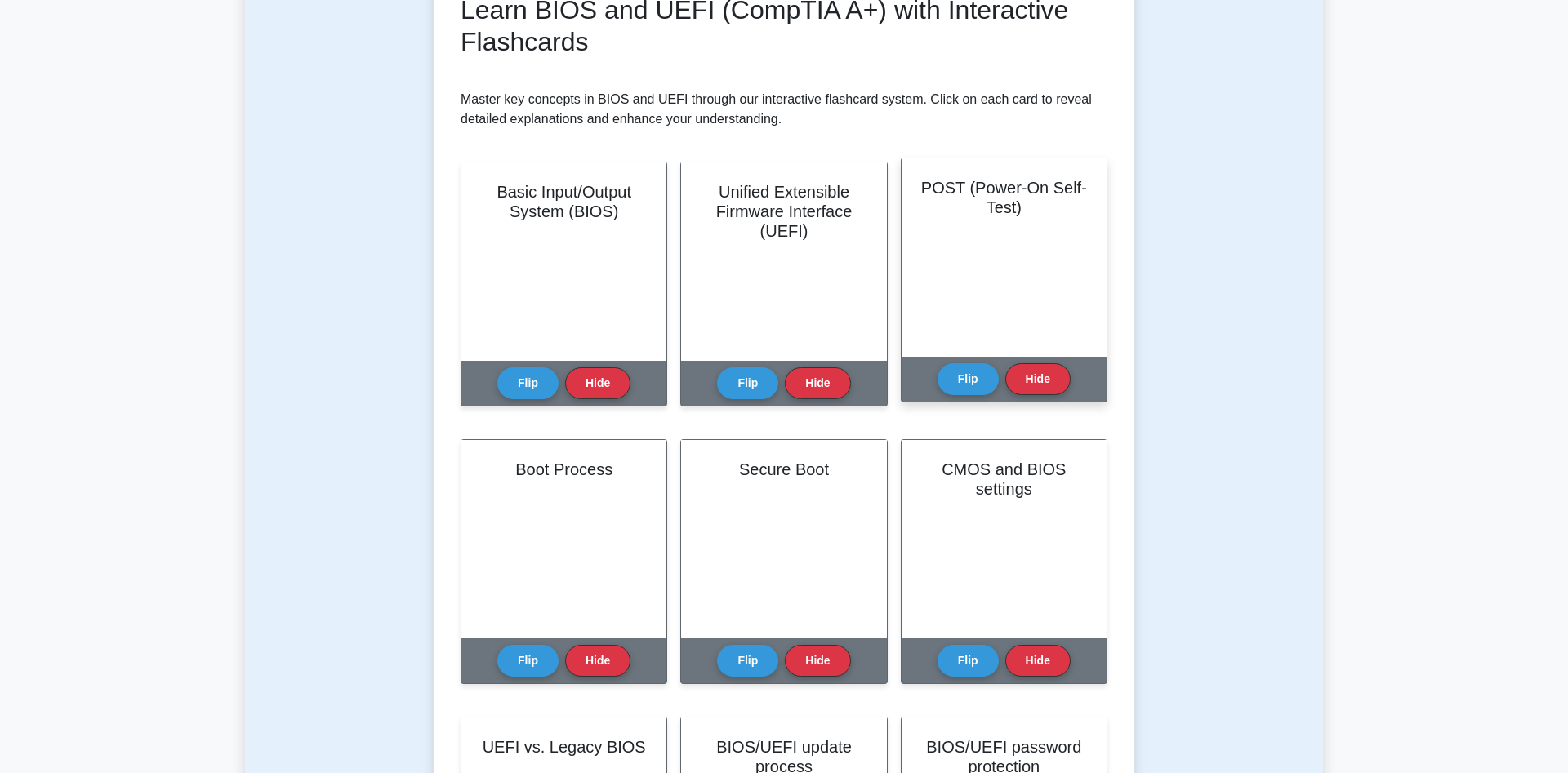
click at [1039, 284] on div "POST (Power-On Self-Test)" at bounding box center [1004, 258] width 205 height 198
click at [981, 384] on button "Flip" at bounding box center [968, 379] width 62 height 32
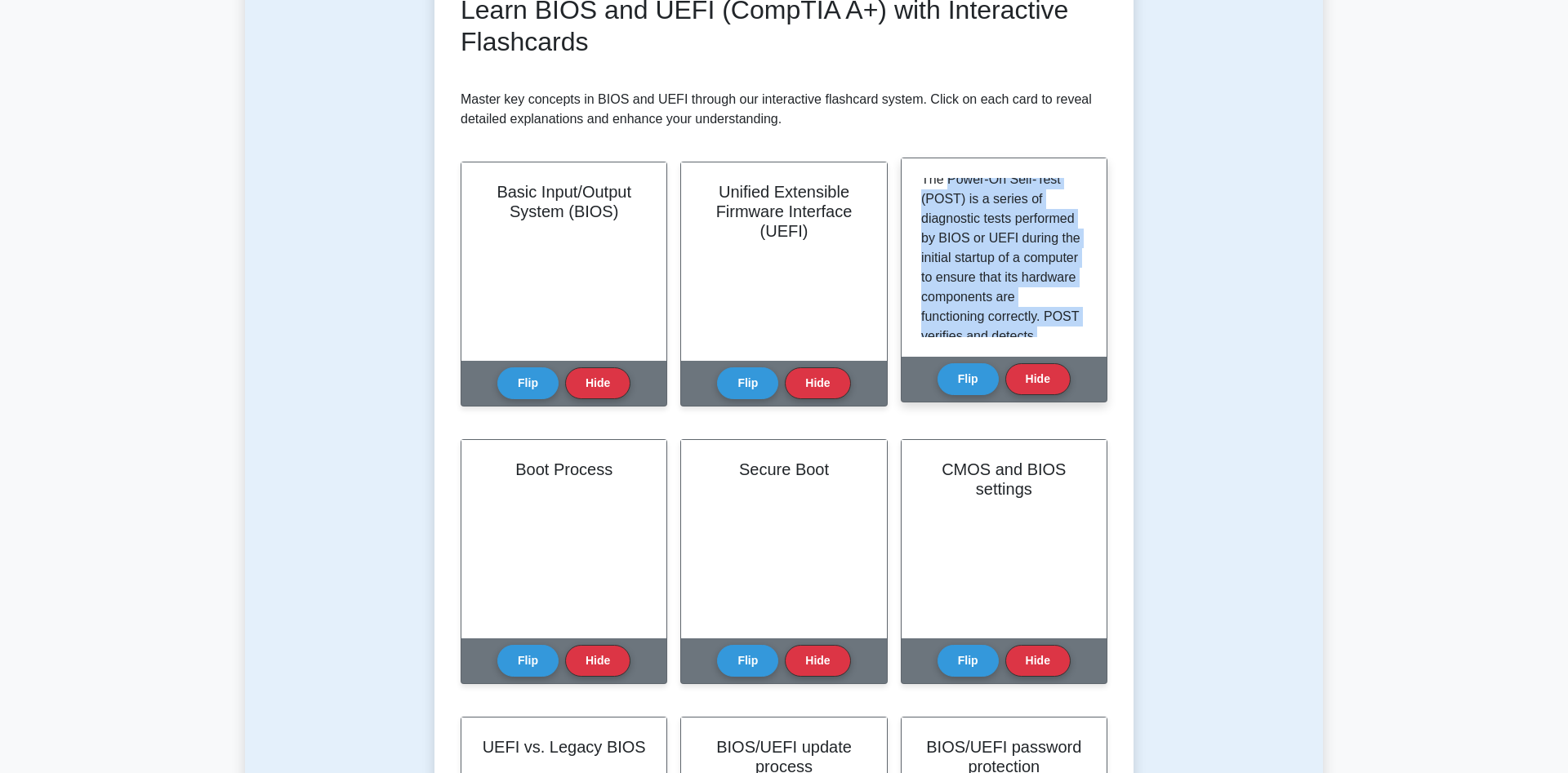
scroll to position [0, 0]
drag, startPoint x: 997, startPoint y: 310, endPoint x: 916, endPoint y: 184, distance: 149.8
click at [921, 184] on div "The Power-On Self-Test (POST) is a series of diagnostic tests performed by BIOS…" at bounding box center [1004, 257] width 165 height 159
copy p "The Power-On Self-Test (POST) is a series of diagnostic tests performed by BIOS…"
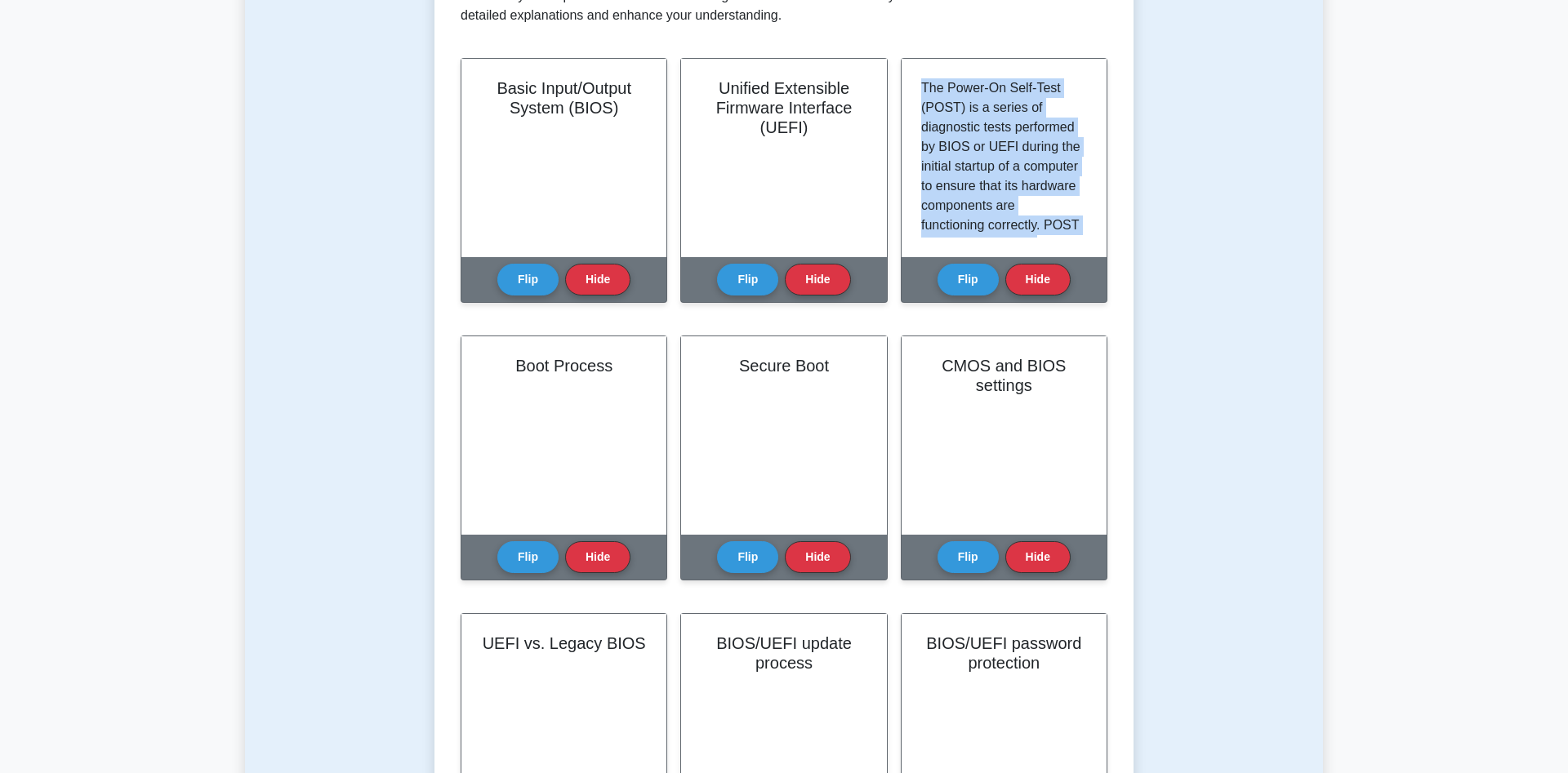
scroll to position [417, 0]
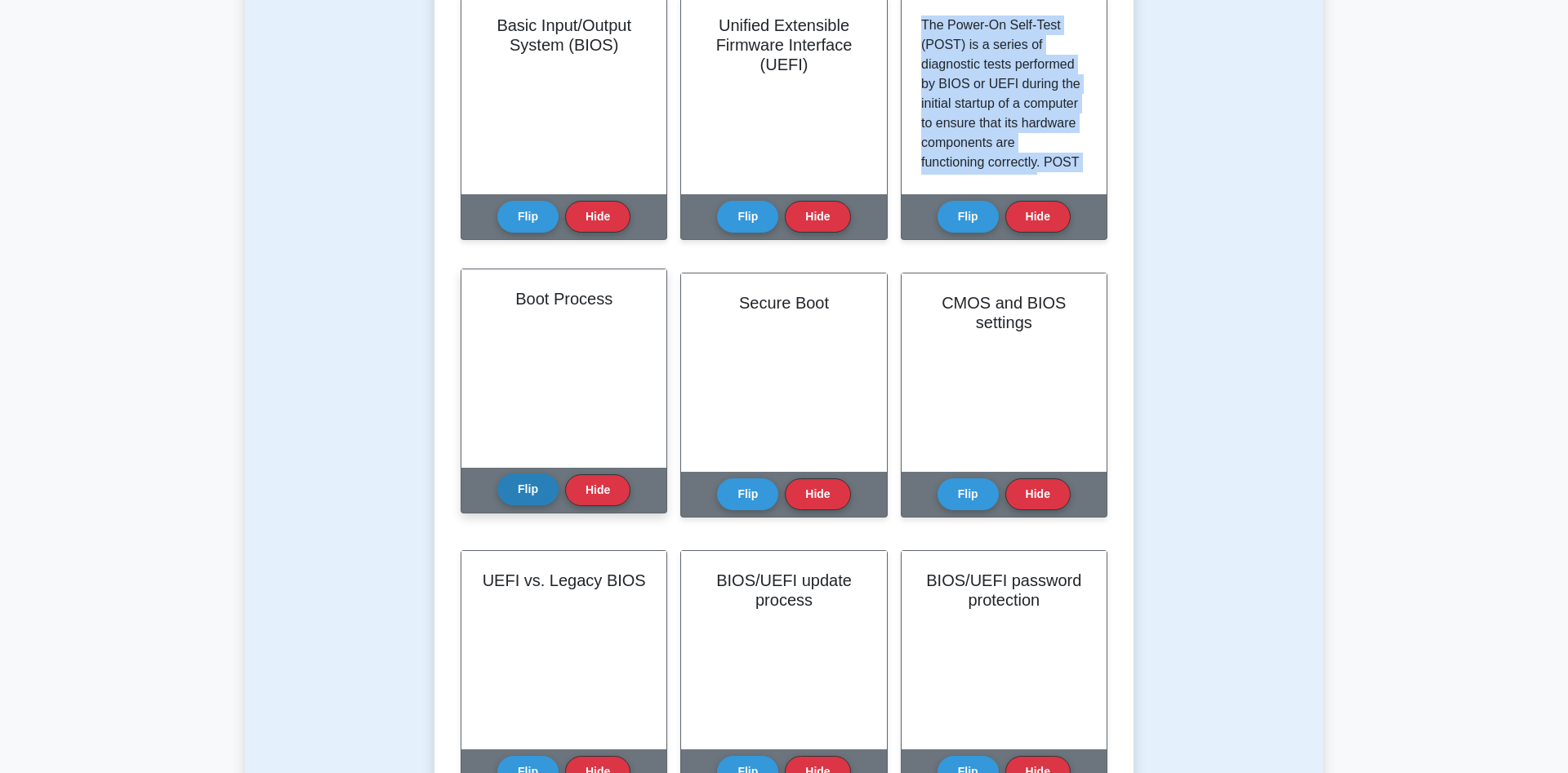
click at [535, 494] on button "Flip" at bounding box center [528, 490] width 62 height 32
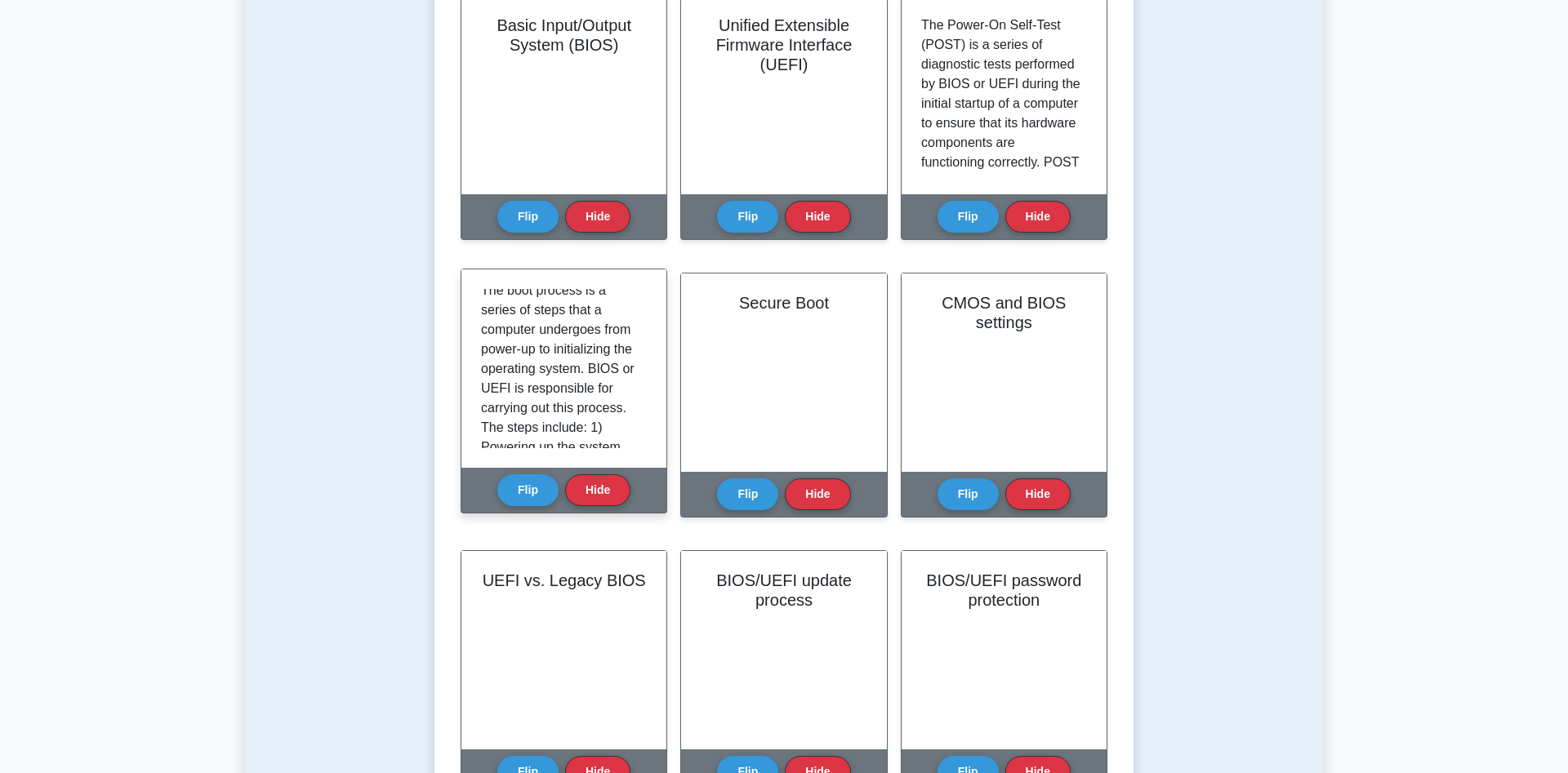
scroll to position [0, 0]
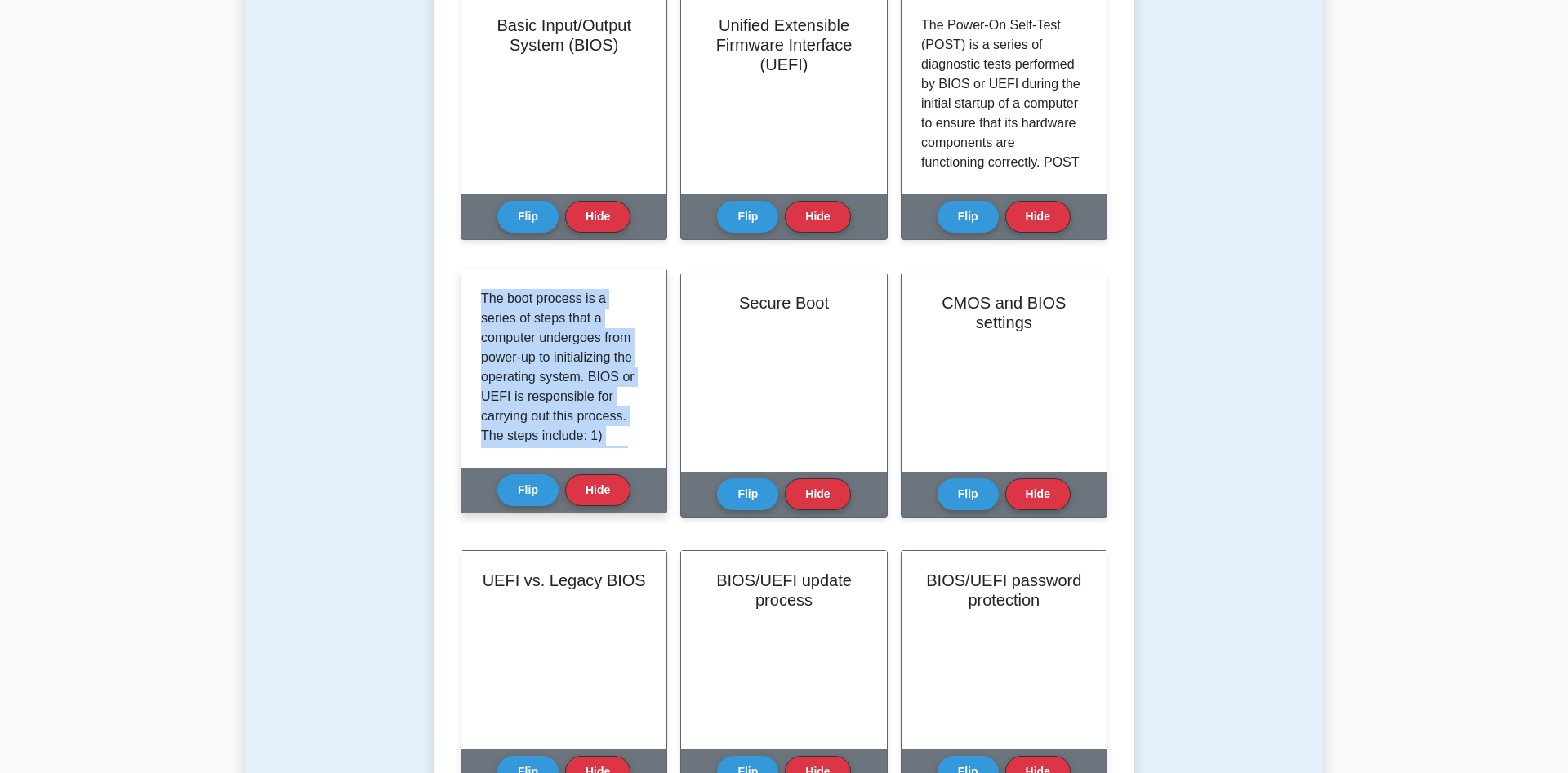
drag, startPoint x: 620, startPoint y: 426, endPoint x: 469, endPoint y: 283, distance: 208.0
click at [481, 289] on div "The boot process is a series of steps that a computer undergoes from power-up t…" at bounding box center [563, 368] width 165 height 159
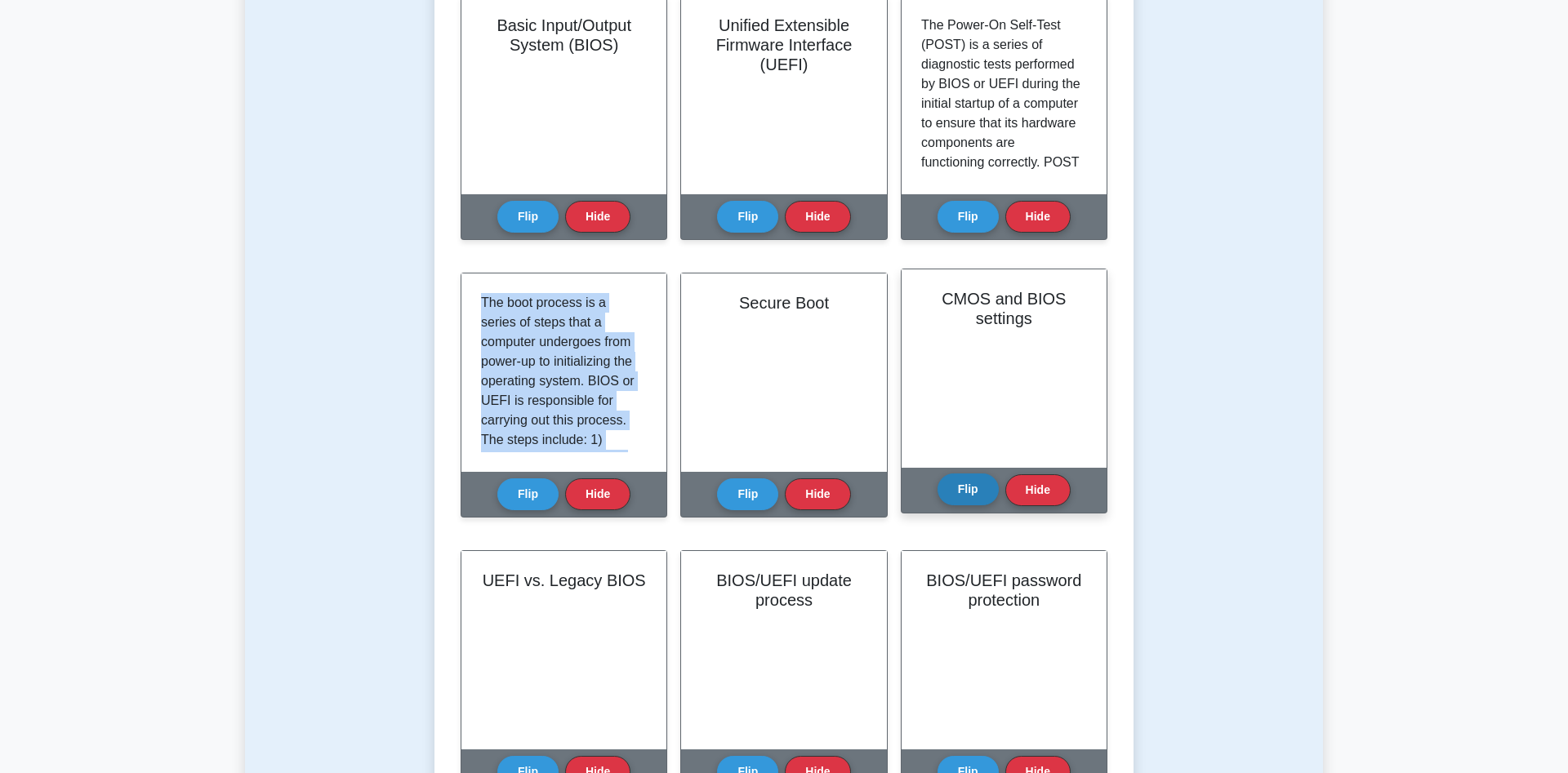
click at [984, 494] on button "Flip" at bounding box center [968, 490] width 62 height 32
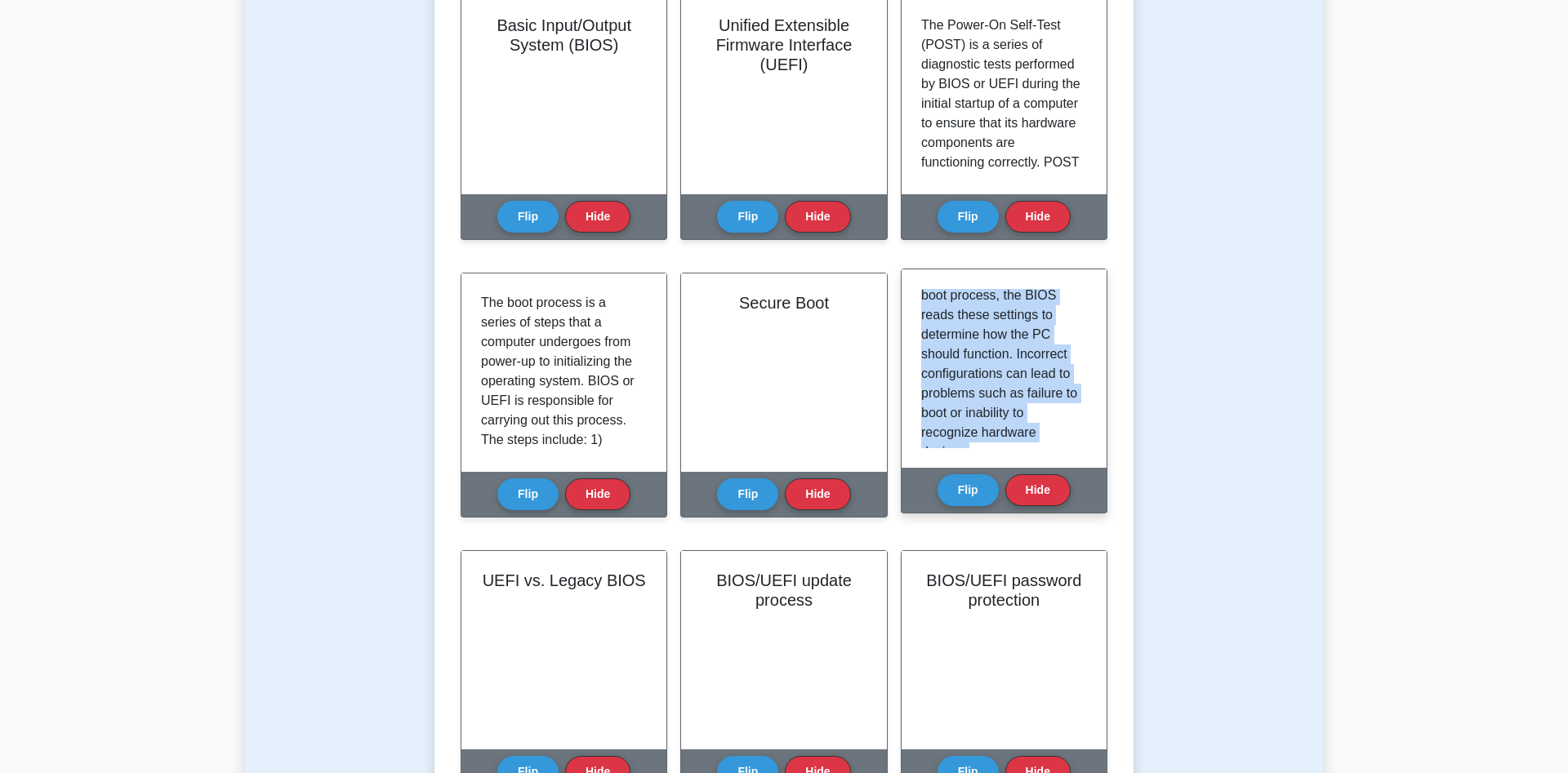
scroll to position [422, 0]
drag, startPoint x: 922, startPoint y: 300, endPoint x: 1045, endPoint y: 443, distance: 188.6
click at [1060, 449] on div "The Complementary Metal-Oxide-Semiconductor (CMOS) is a type of integrated circ…" at bounding box center [1004, 368] width 165 height 159
copy p "The Complementary Metal-Oxide-Semiconductor (CMOS) is a type of integrated circ…"
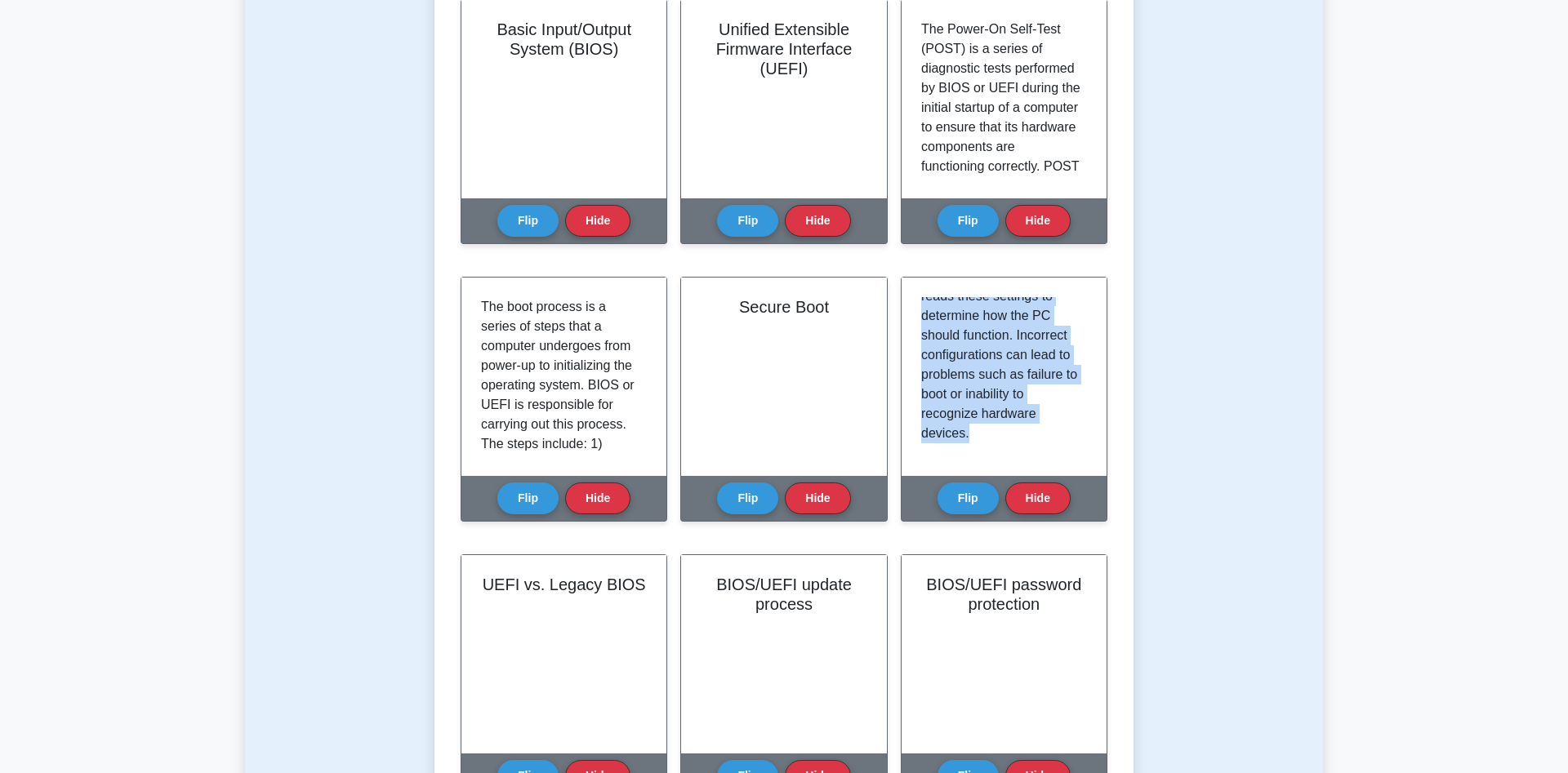
scroll to position [666, 0]
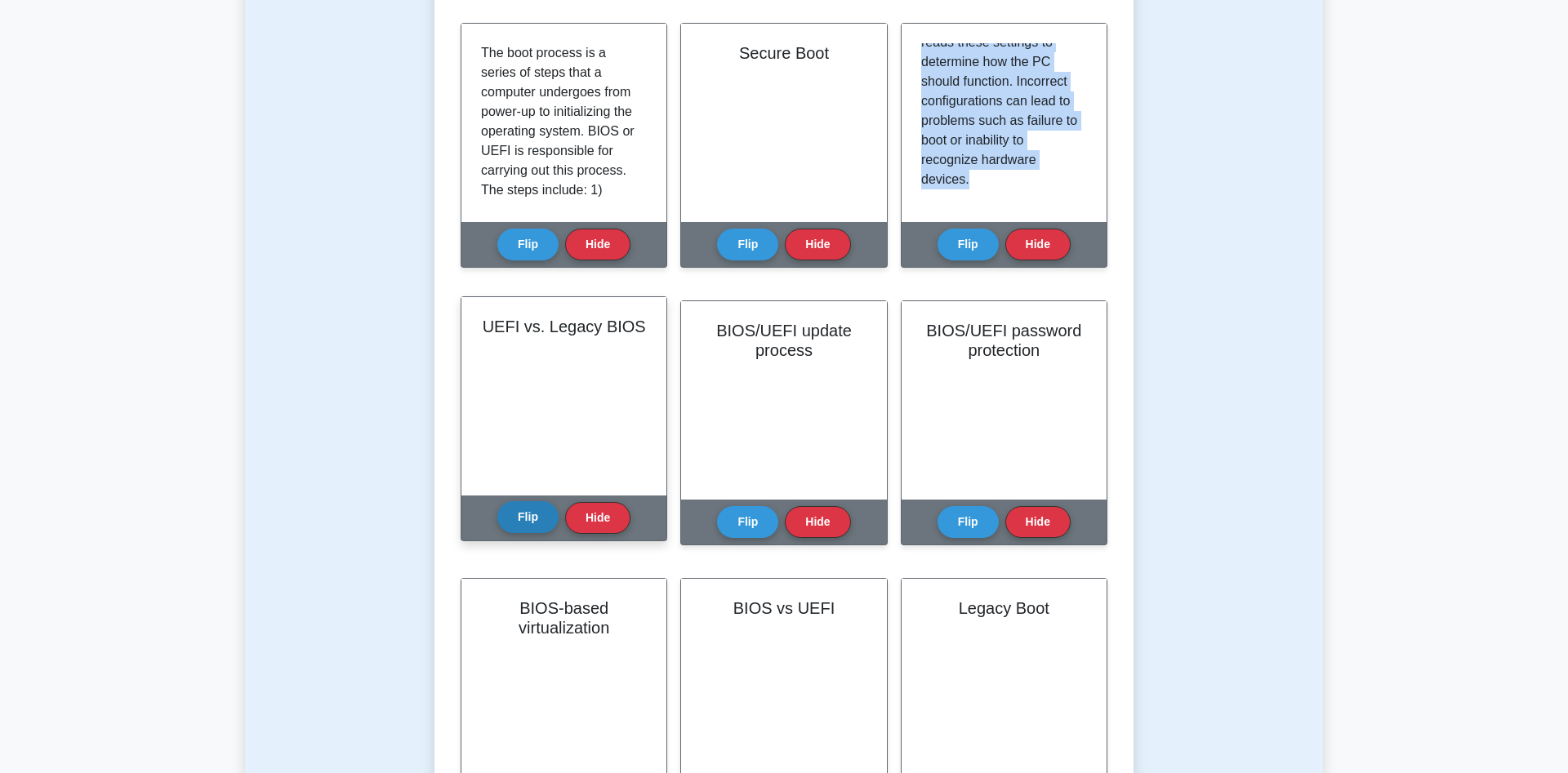
click at [520, 516] on button "Flip" at bounding box center [528, 517] width 62 height 32
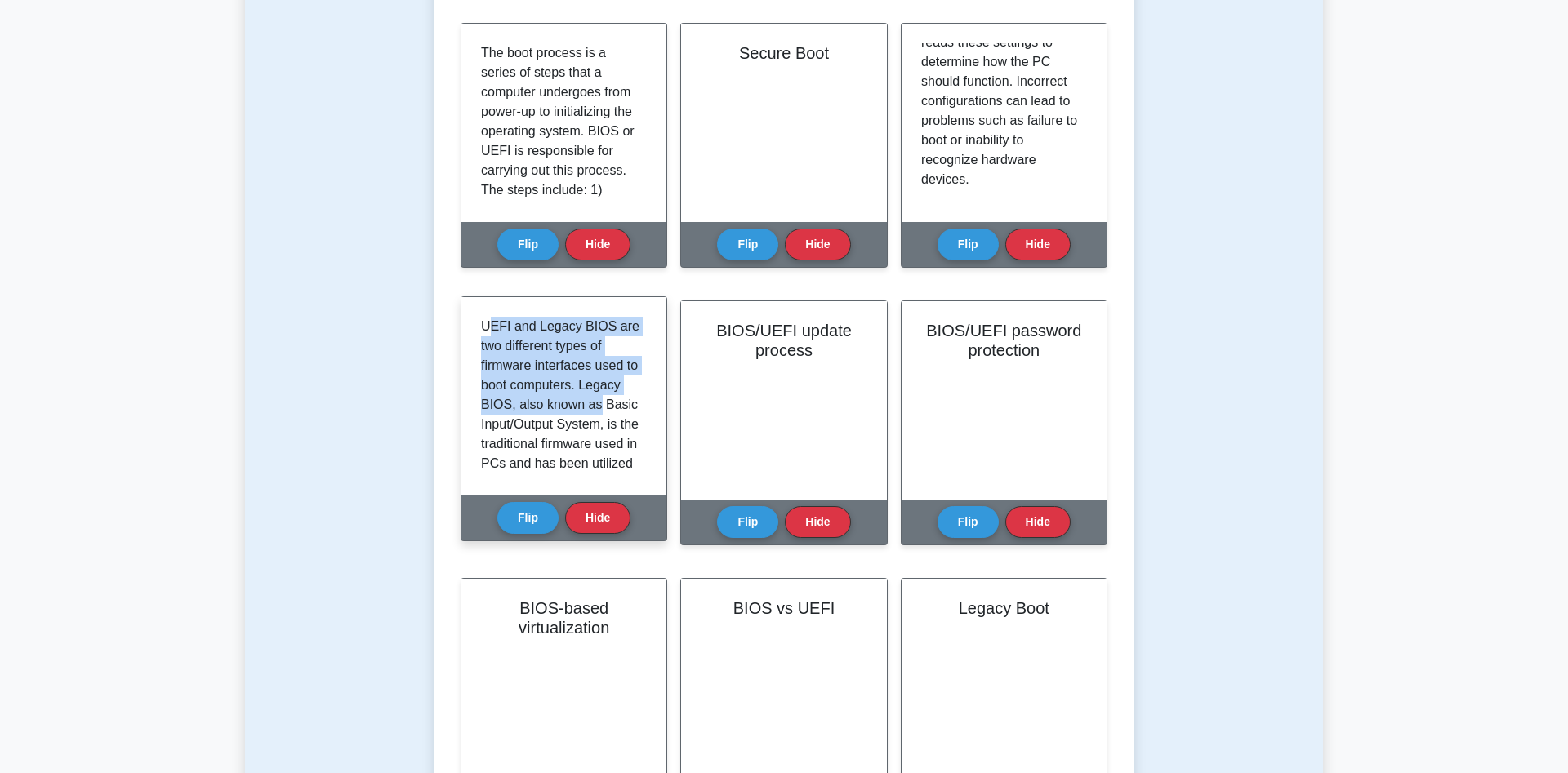
drag, startPoint x: 486, startPoint y: 328, endPoint x: 596, endPoint y: 415, distance: 140.2
click at [596, 415] on p "UEFI and Legacy BIOS are two different types of firmware interfaces used to boo…" at bounding box center [561, 630] width 159 height 627
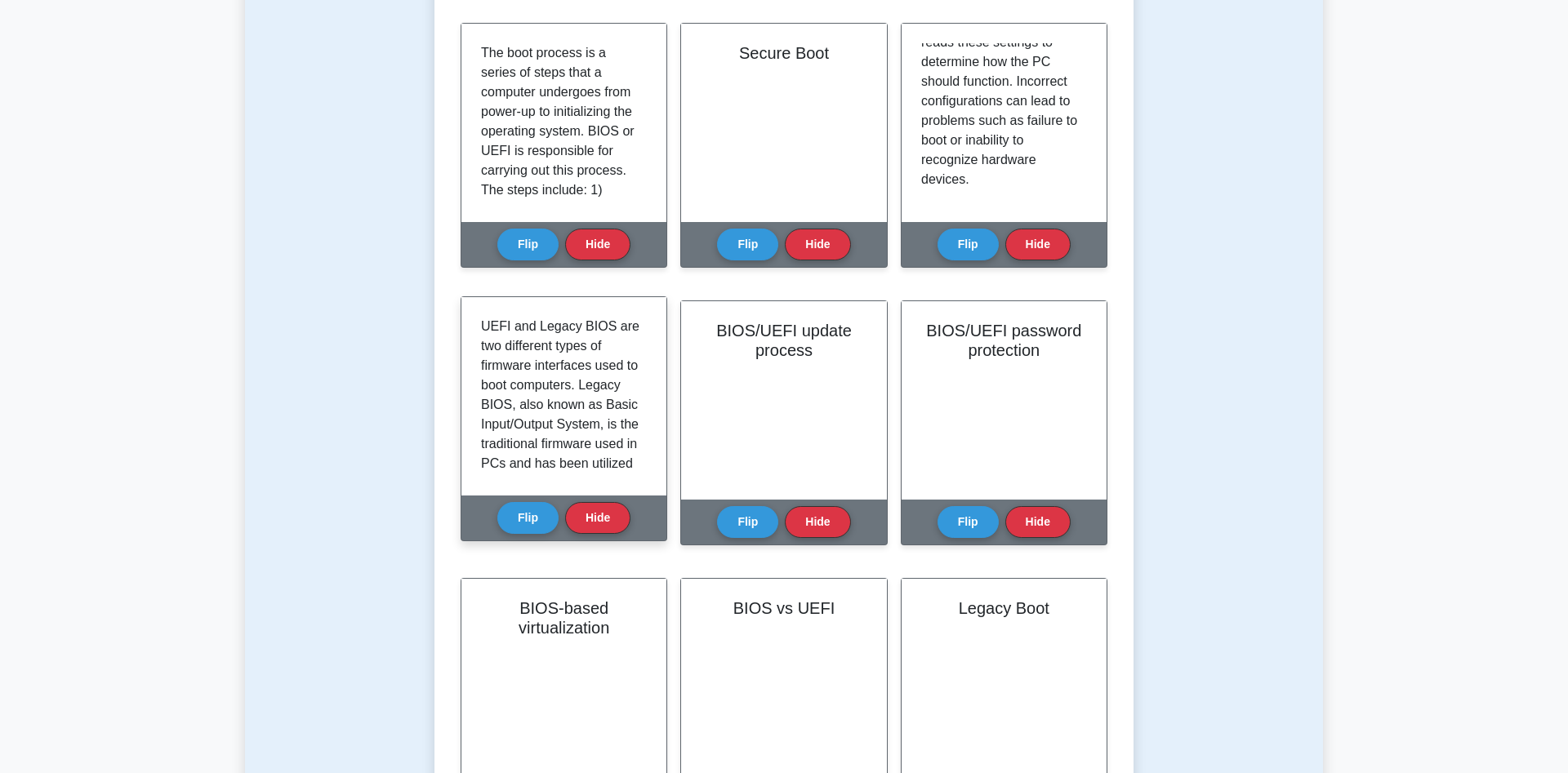
click at [616, 451] on p "UEFI and Legacy BIOS are two different types of firmware interfaces used to boo…" at bounding box center [561, 630] width 159 height 627
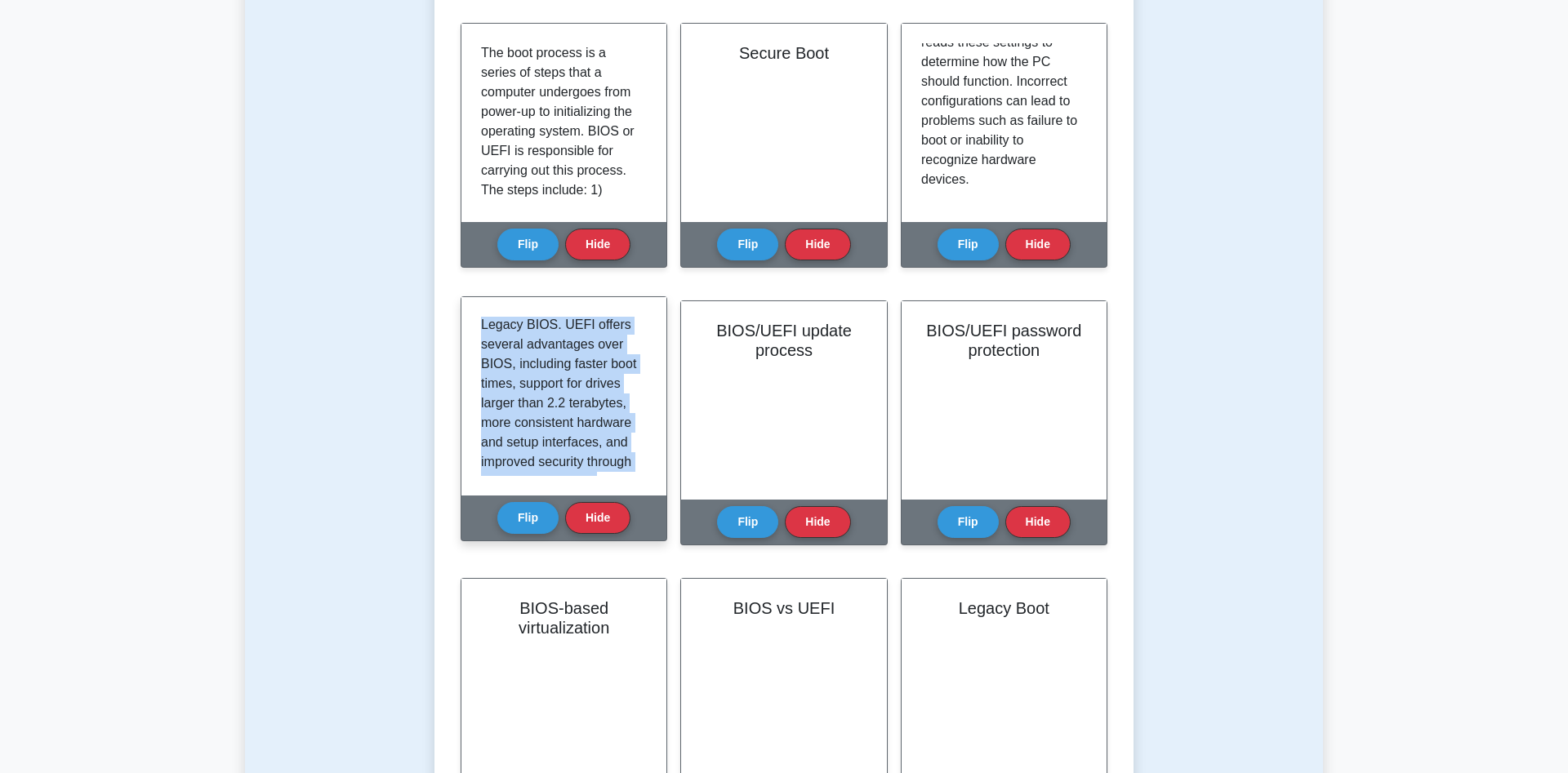
scroll to position [0, 0]
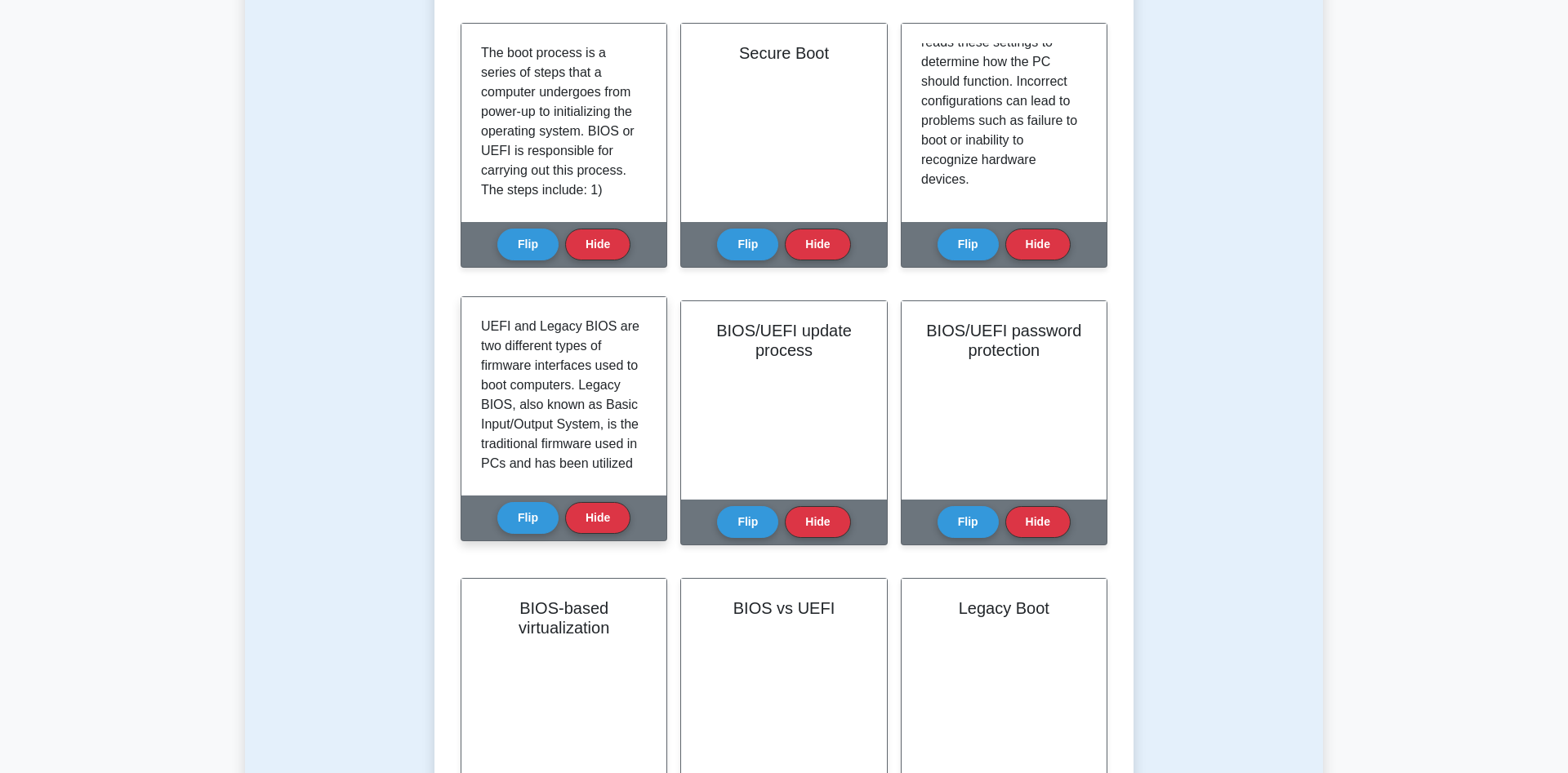
drag, startPoint x: 624, startPoint y: 452, endPoint x: 500, endPoint y: 333, distance: 171.9
click at [481, 317] on div "UEFI and Legacy BIOS are two different types of firmware interfaces used to boo…" at bounding box center [563, 396] width 165 height 159
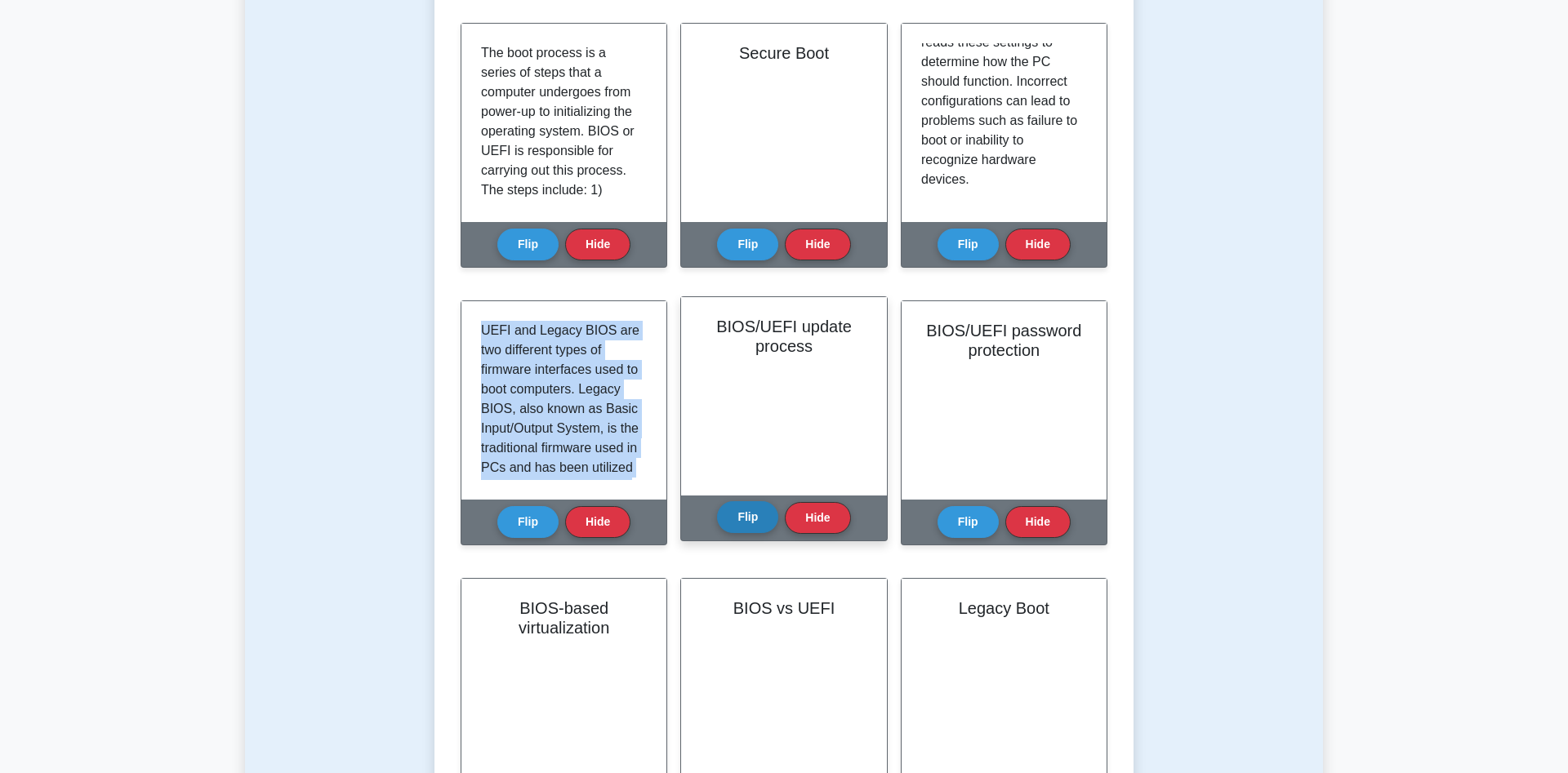
click at [757, 521] on button "Flip" at bounding box center [748, 517] width 62 height 32
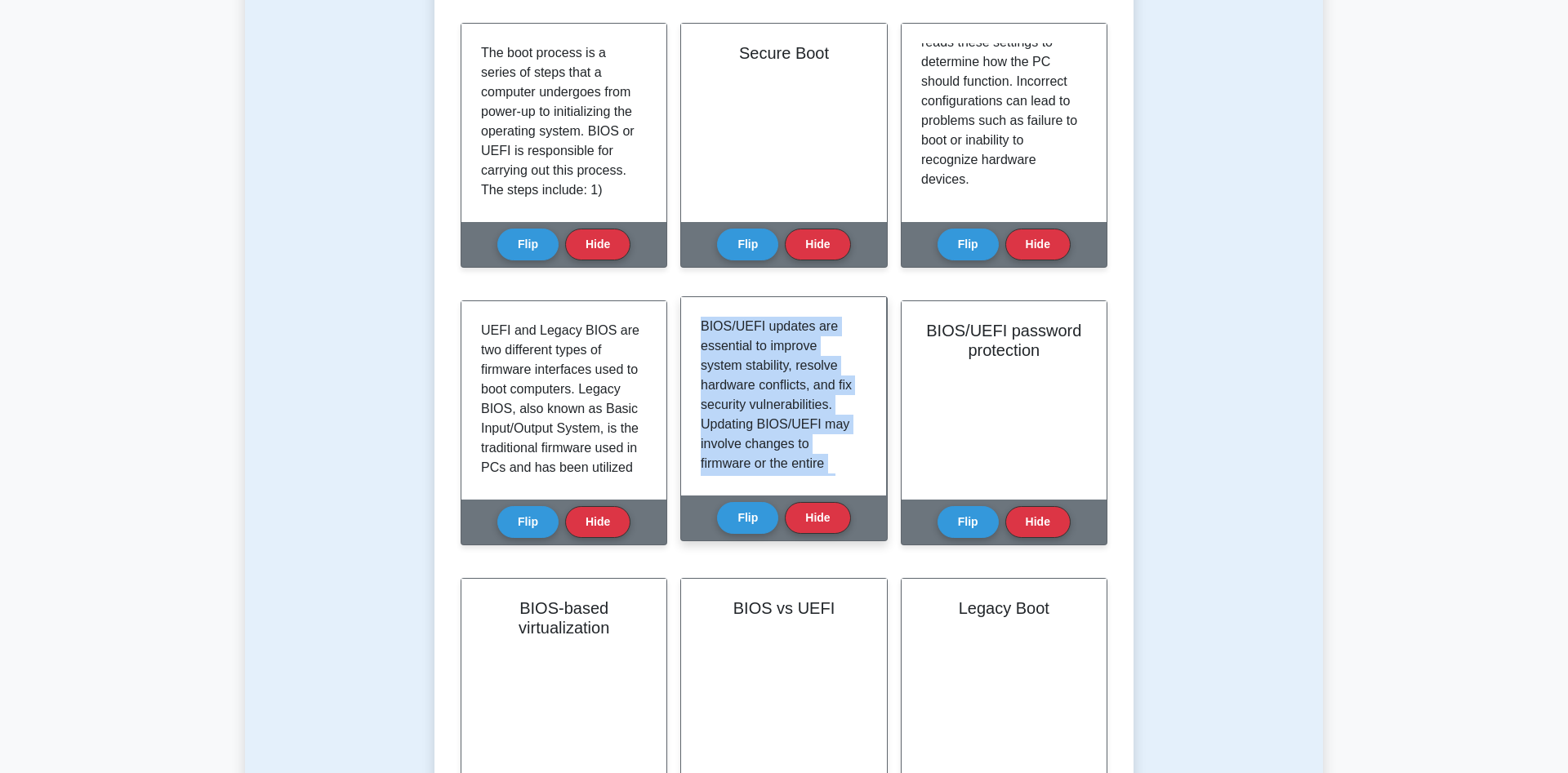
drag, startPoint x: 797, startPoint y: 463, endPoint x: 690, endPoint y: 331, distance: 169.9
click at [701, 331] on div "BIOS/UEFI updates are essential to improve system stability, resolve hardware c…" at bounding box center [783, 396] width 165 height 159
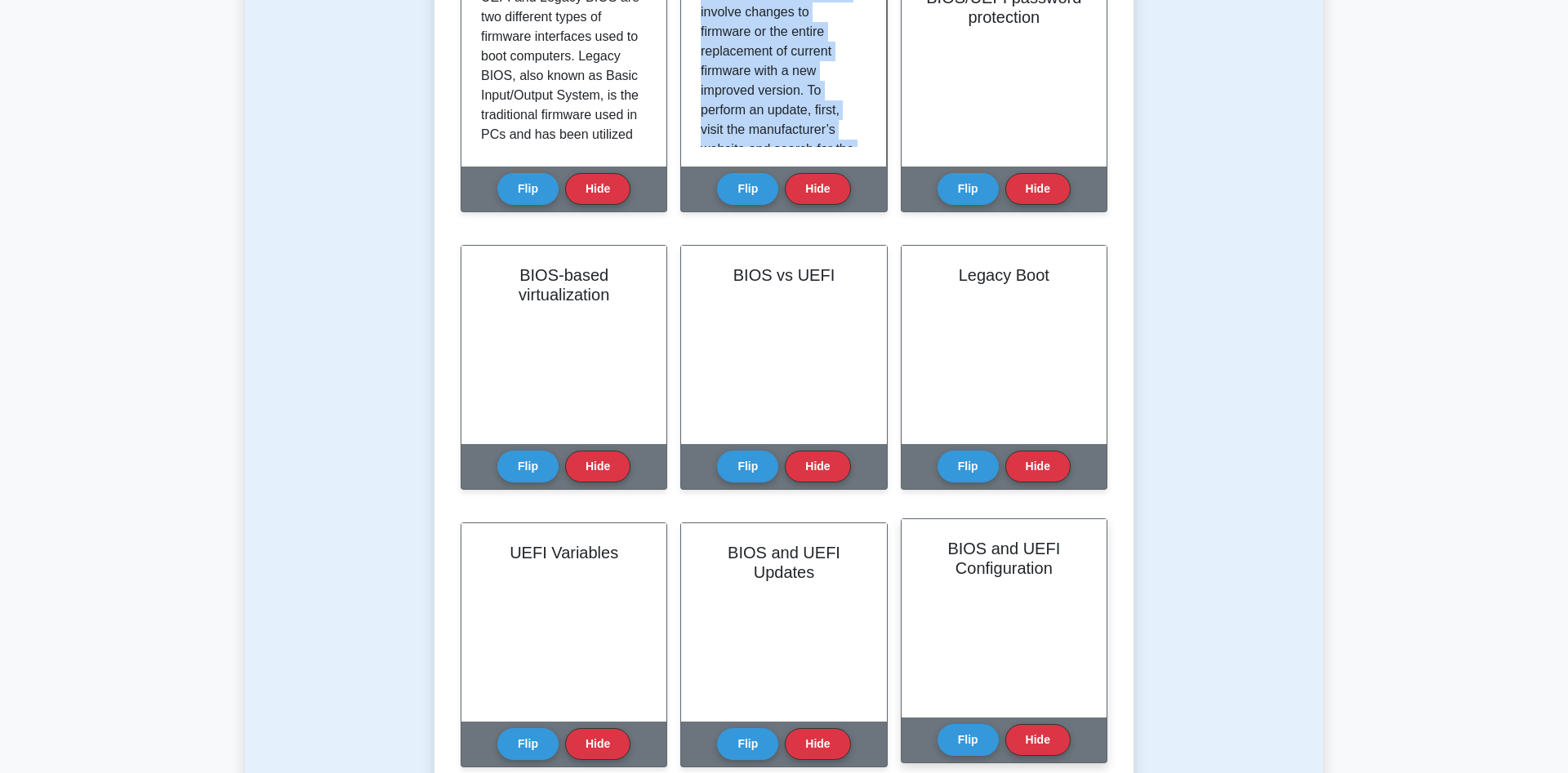
scroll to position [514, 0]
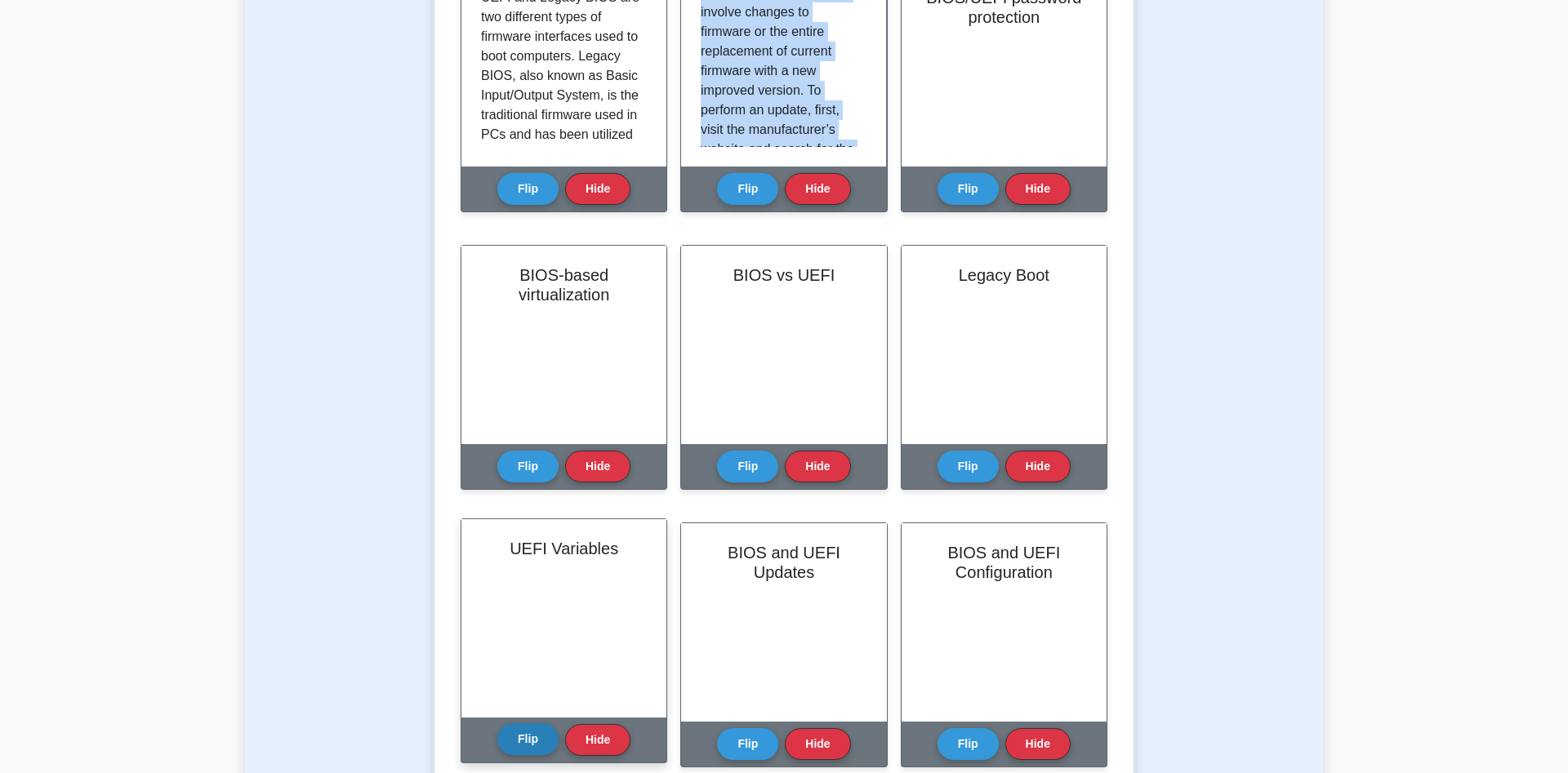
click at [523, 740] on button "Flip" at bounding box center [528, 739] width 62 height 32
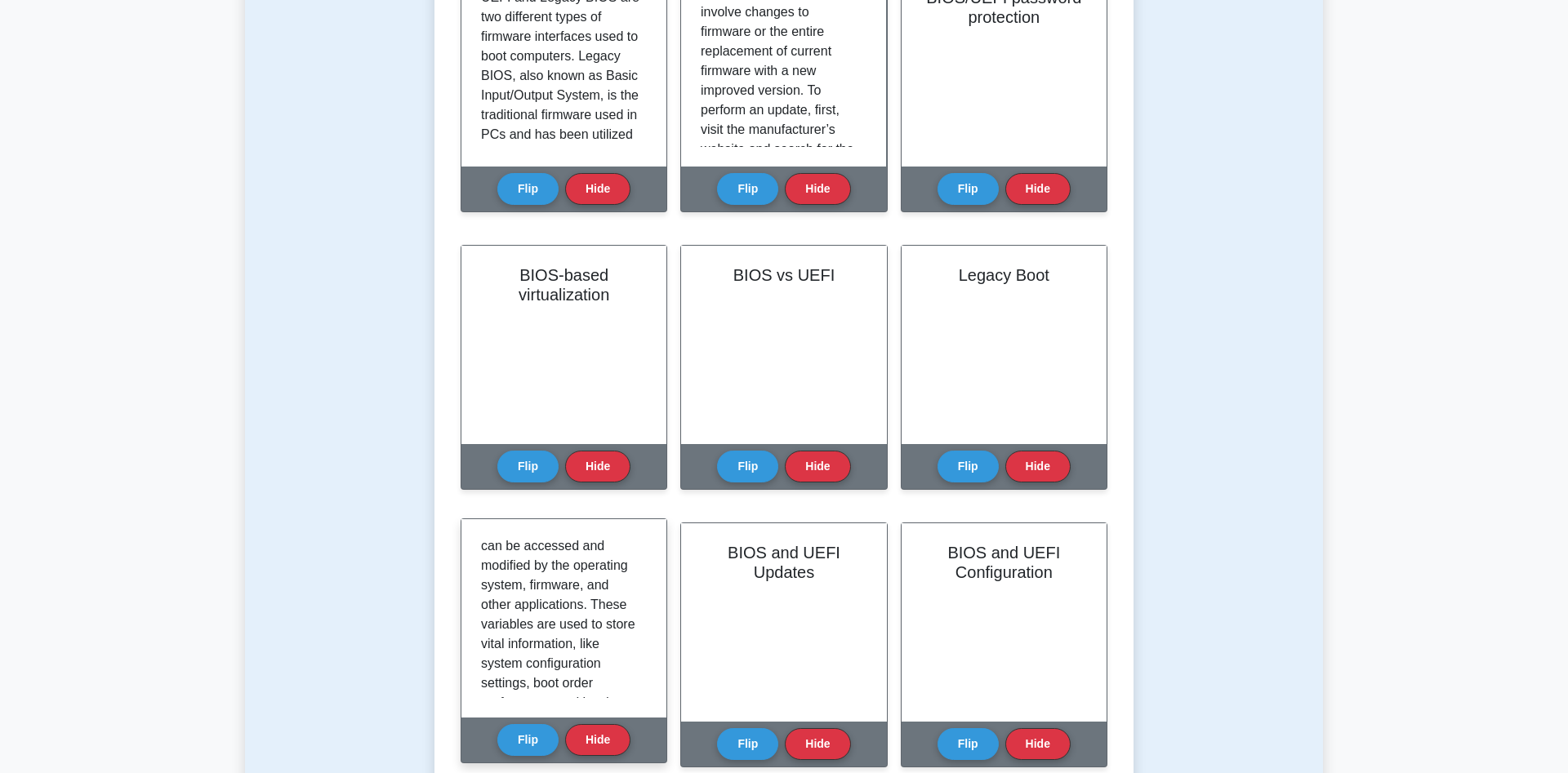
scroll to position [0, 0]
drag, startPoint x: 631, startPoint y: 680, endPoint x: 462, endPoint y: 504, distance: 244.0
click at [481, 539] on div "UEFI Variables are a set of data storage components in the UEFI firmware that c…" at bounding box center [563, 619] width 165 height 159
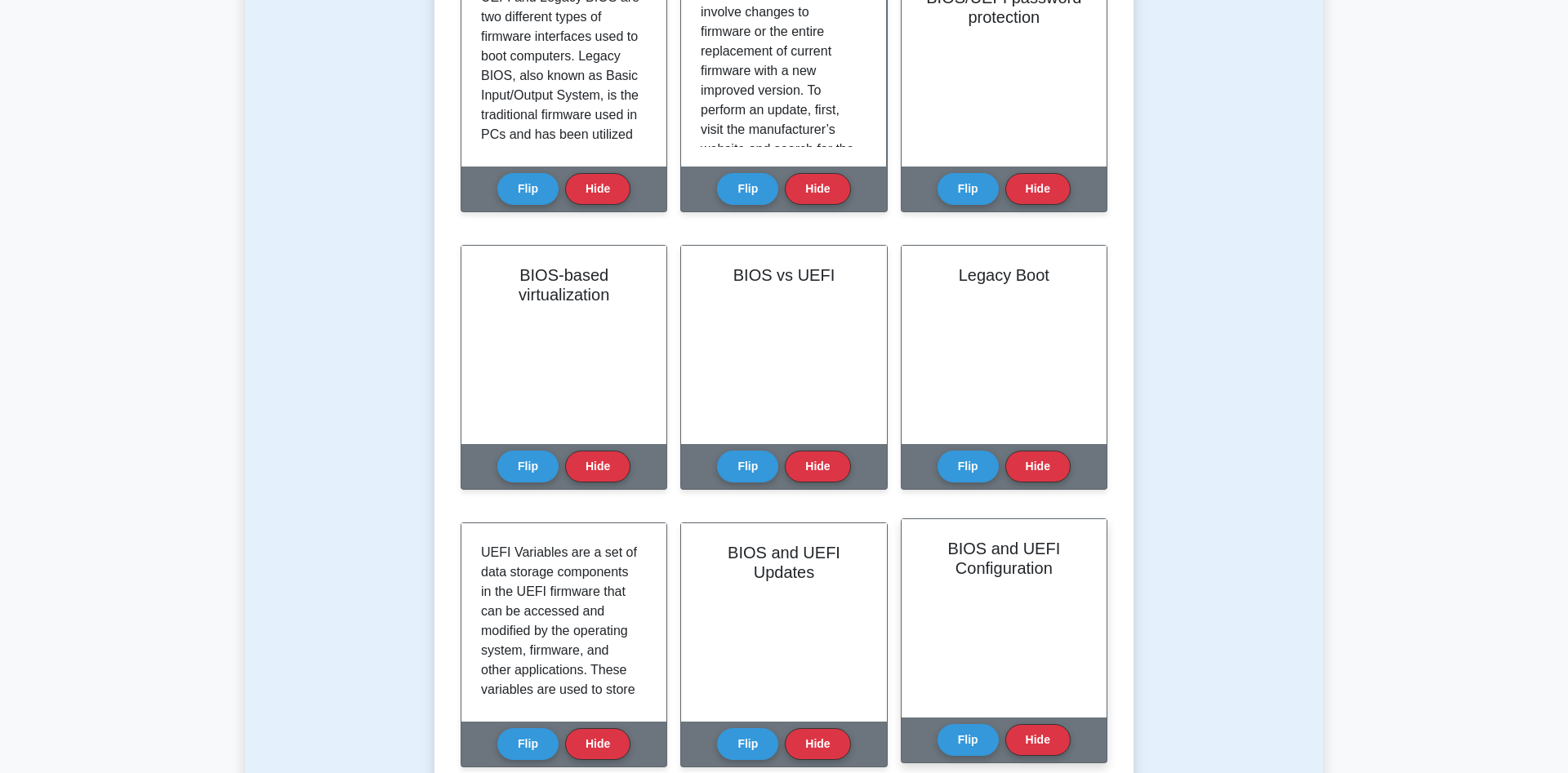
scroll to position [1167, 0]
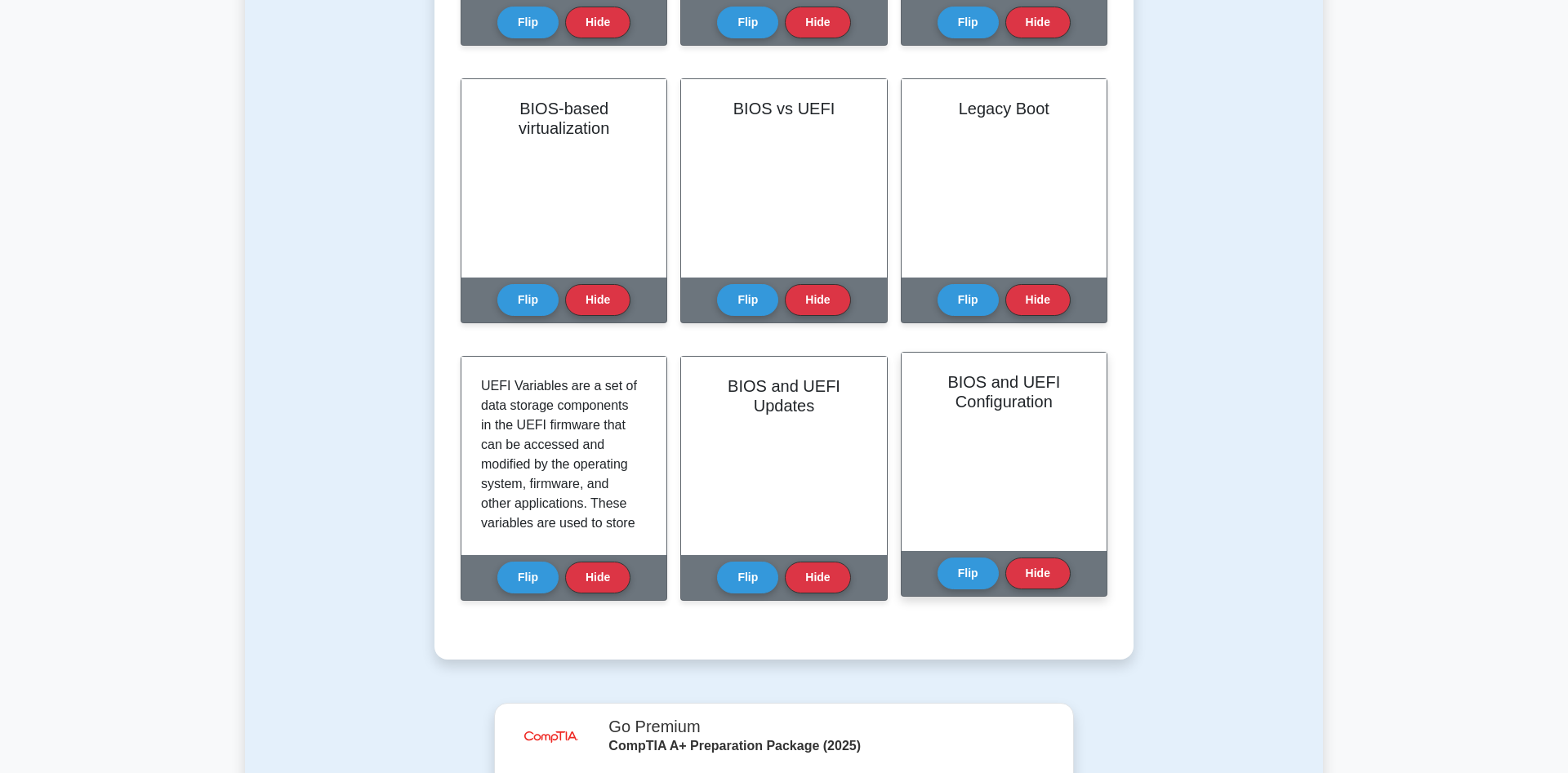
click at [1028, 465] on div "BIOS and UEFI Configuration" at bounding box center [1004, 451] width 205 height 198
click at [980, 594] on div "Flip Hide" at bounding box center [1004, 574] width 133 height 45
click at [975, 573] on button "Flip" at bounding box center [968, 573] width 62 height 32
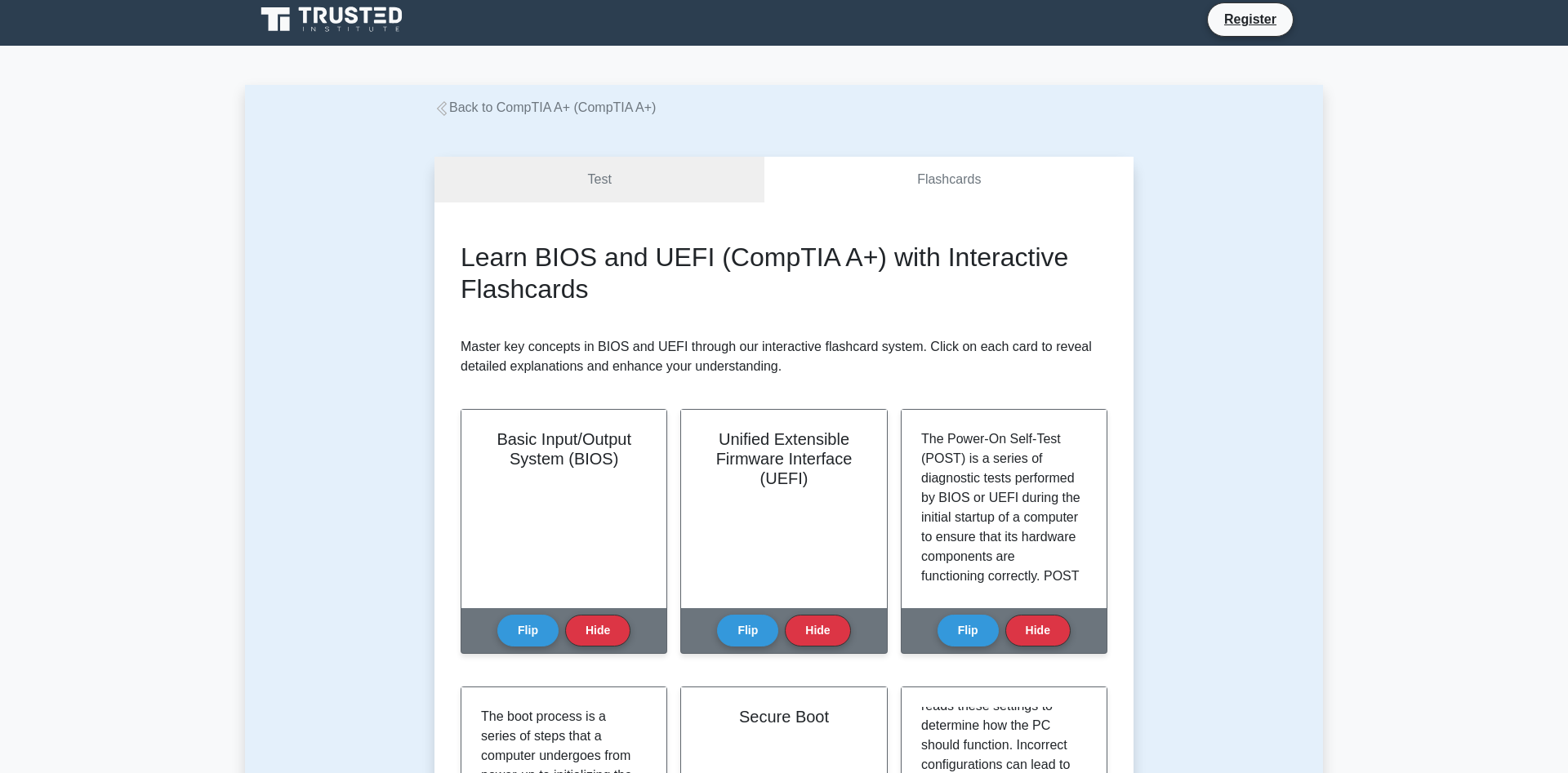
scroll to position [0, 0]
